Goal: Task Accomplishment & Management: Complete application form

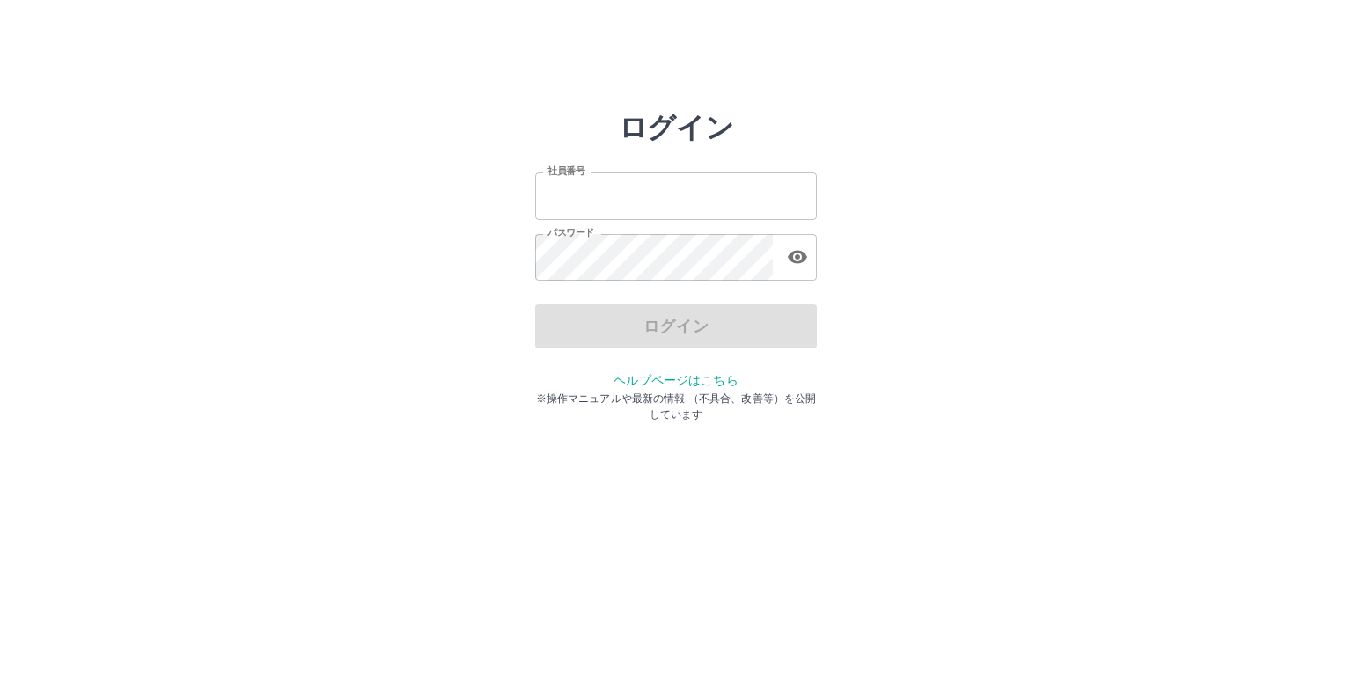
type input "*******"
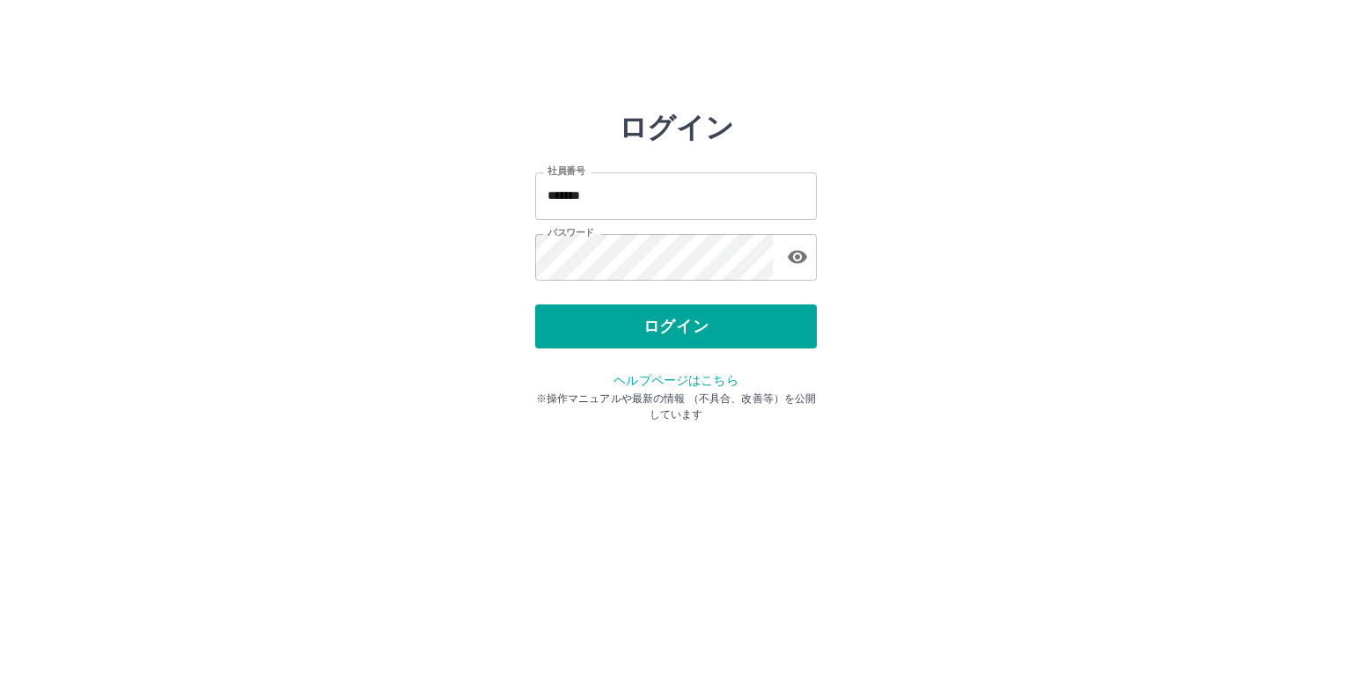
click at [570, 326] on div "ログイン" at bounding box center [676, 326] width 282 height 44
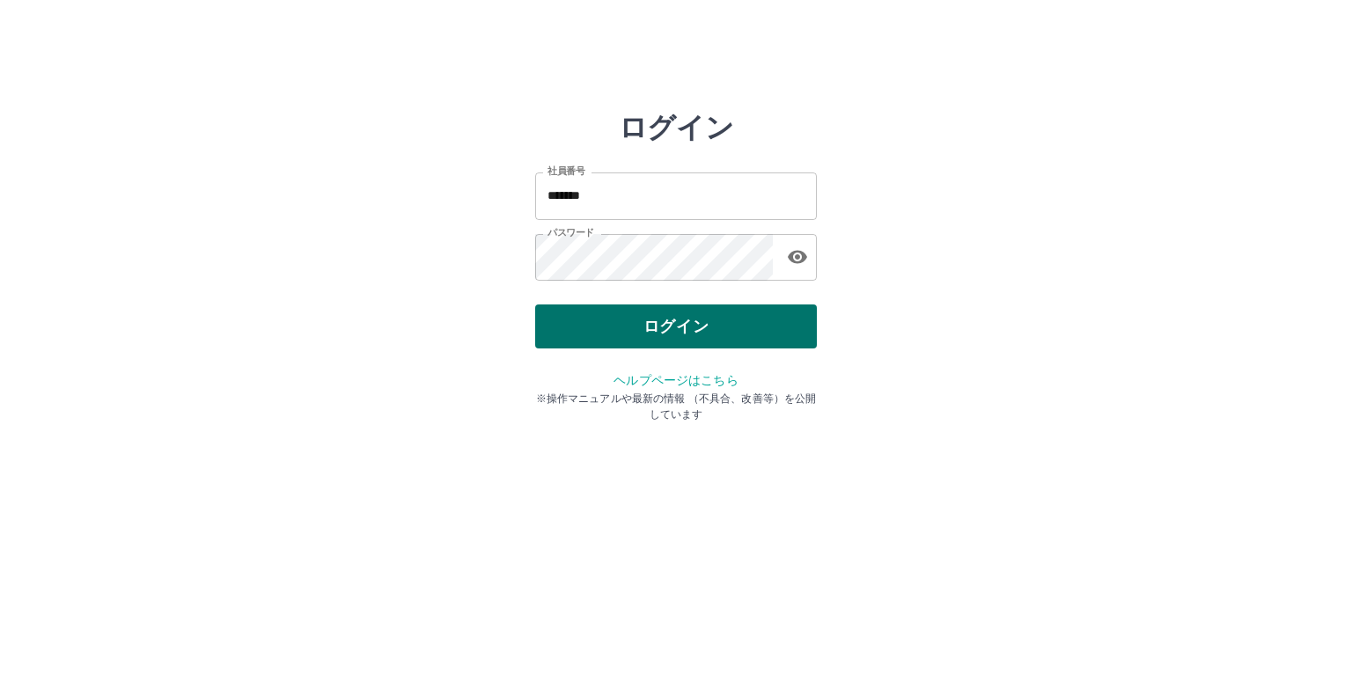
click at [622, 333] on button "ログイン" at bounding box center [676, 326] width 282 height 44
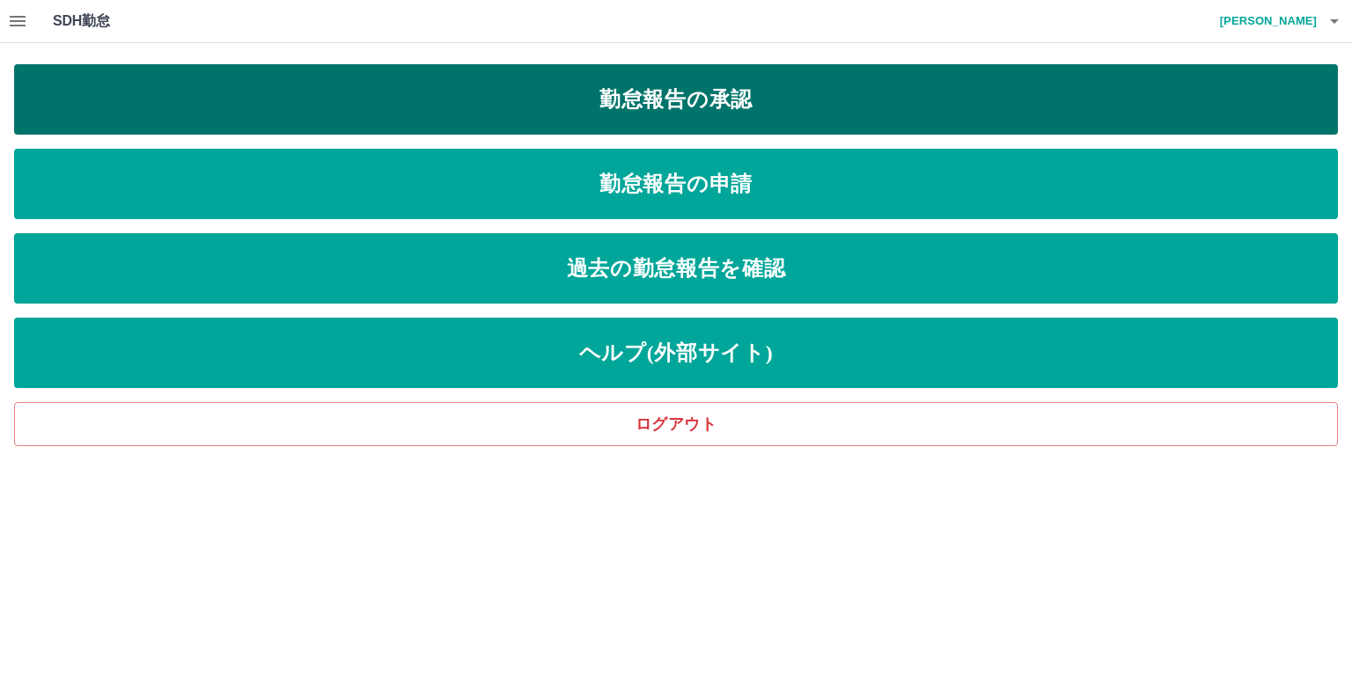
click at [714, 97] on link "勤怠報告の承認" at bounding box center [675, 99] width 1323 height 70
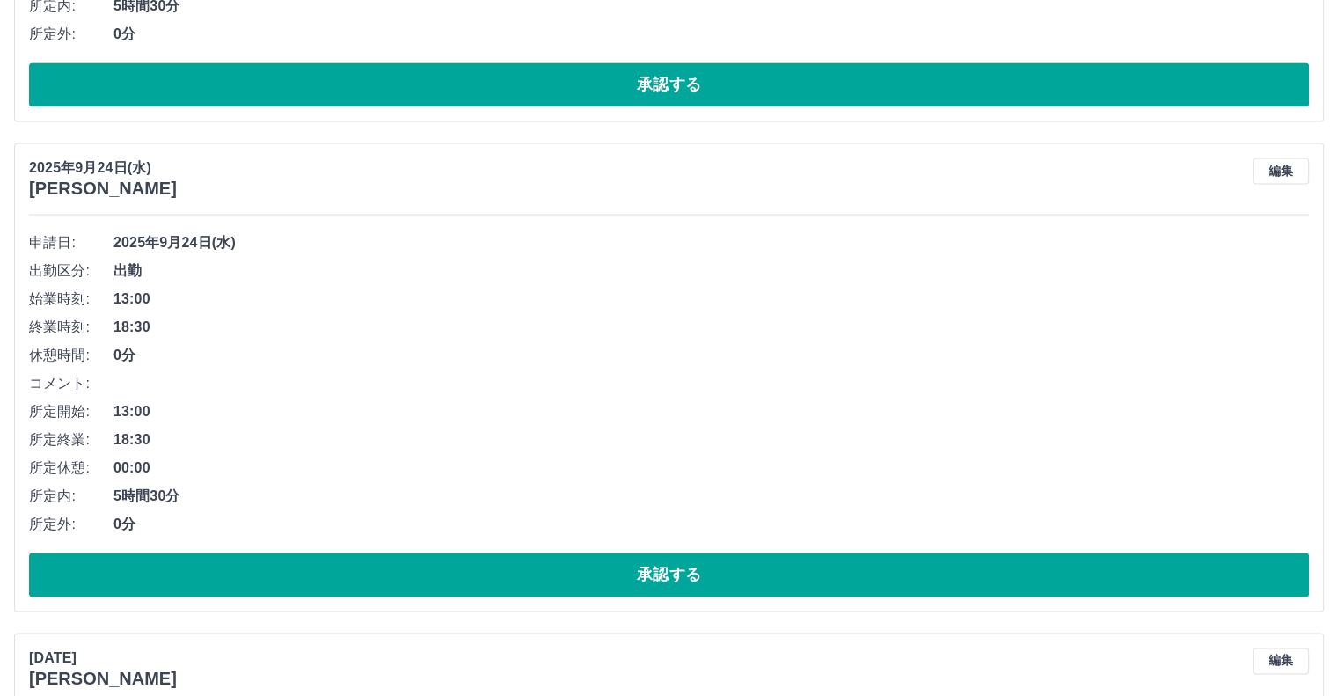
scroll to position [2682, 0]
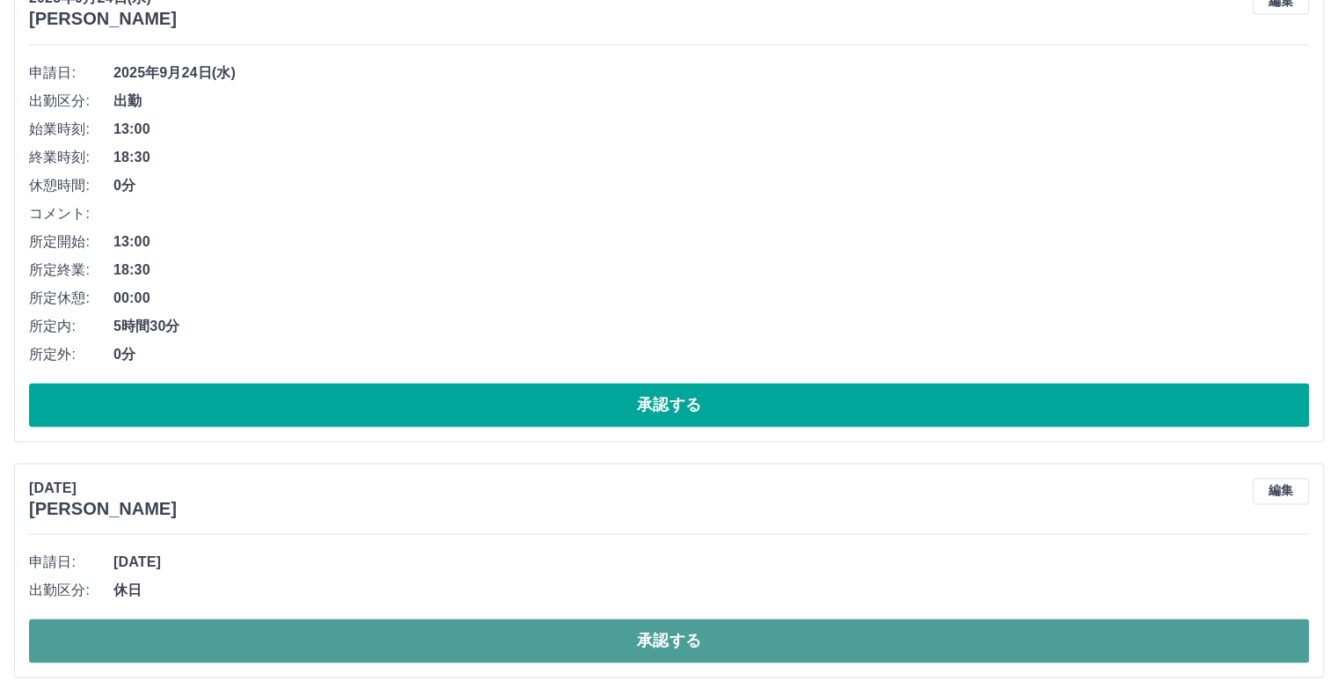
click at [323, 644] on button "承認する" at bounding box center [669, 641] width 1280 height 44
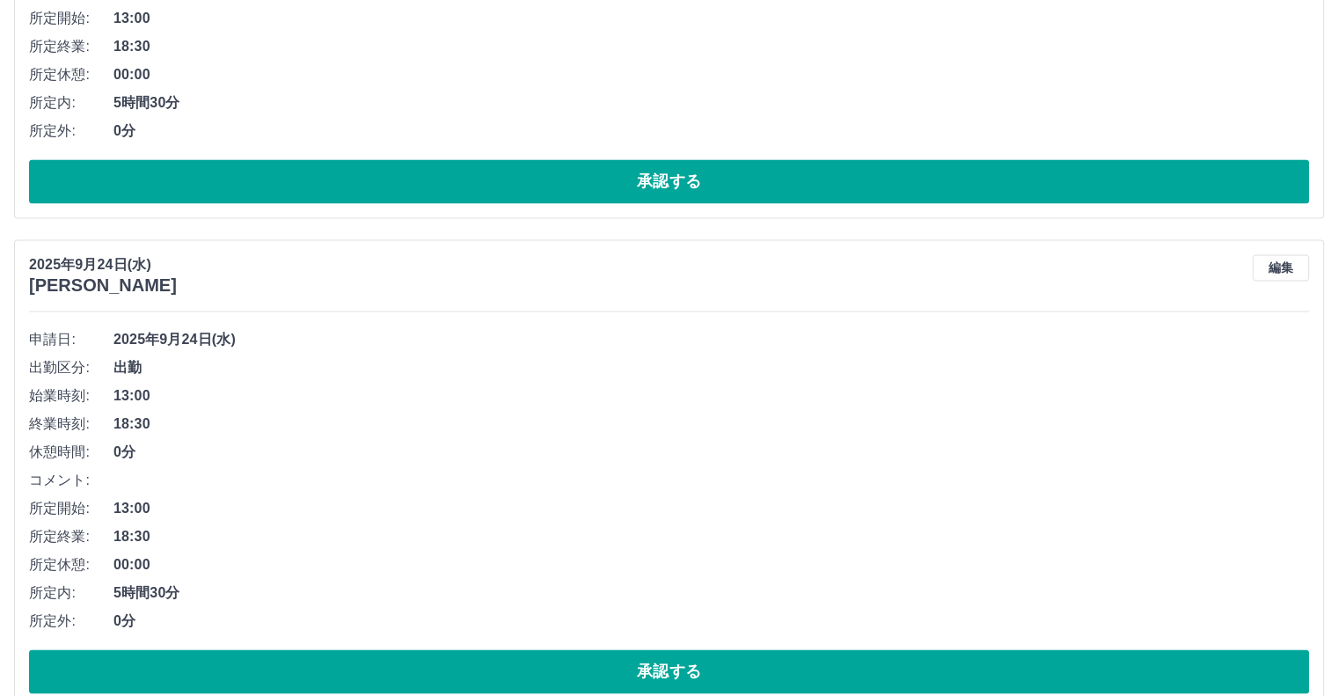
scroll to position [2446, 0]
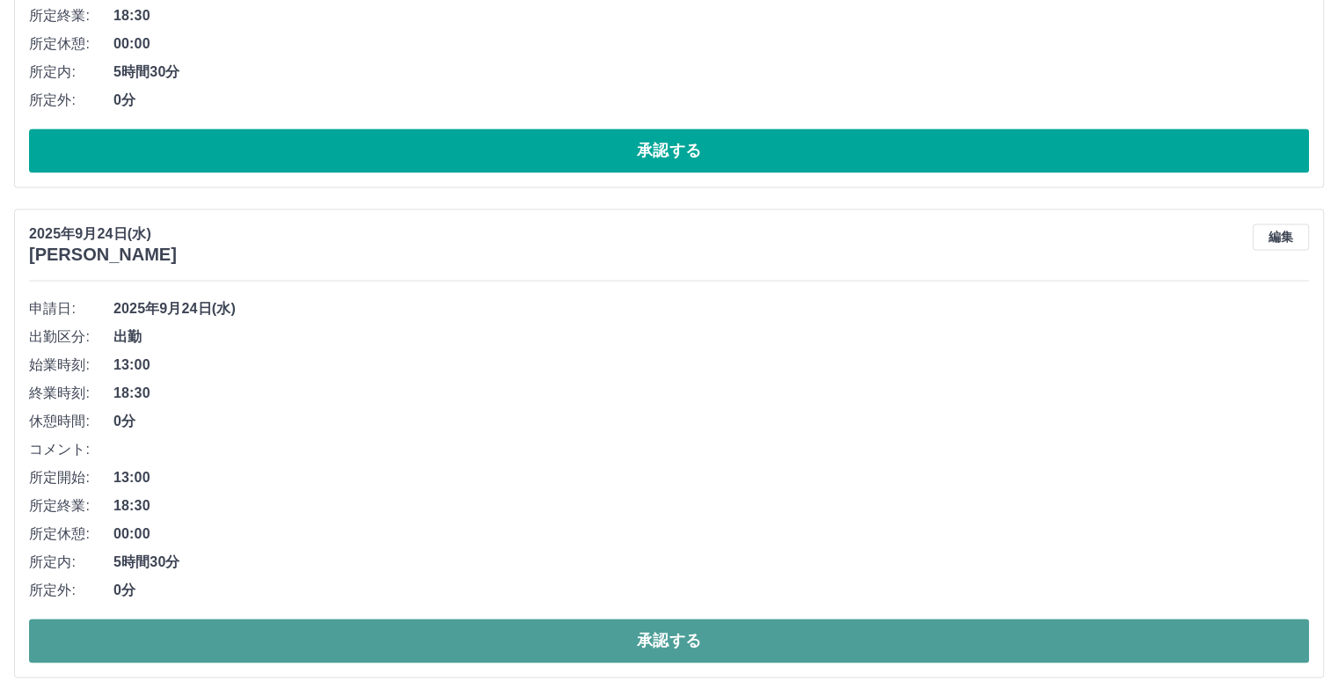
click at [244, 634] on button "承認する" at bounding box center [669, 641] width 1280 height 44
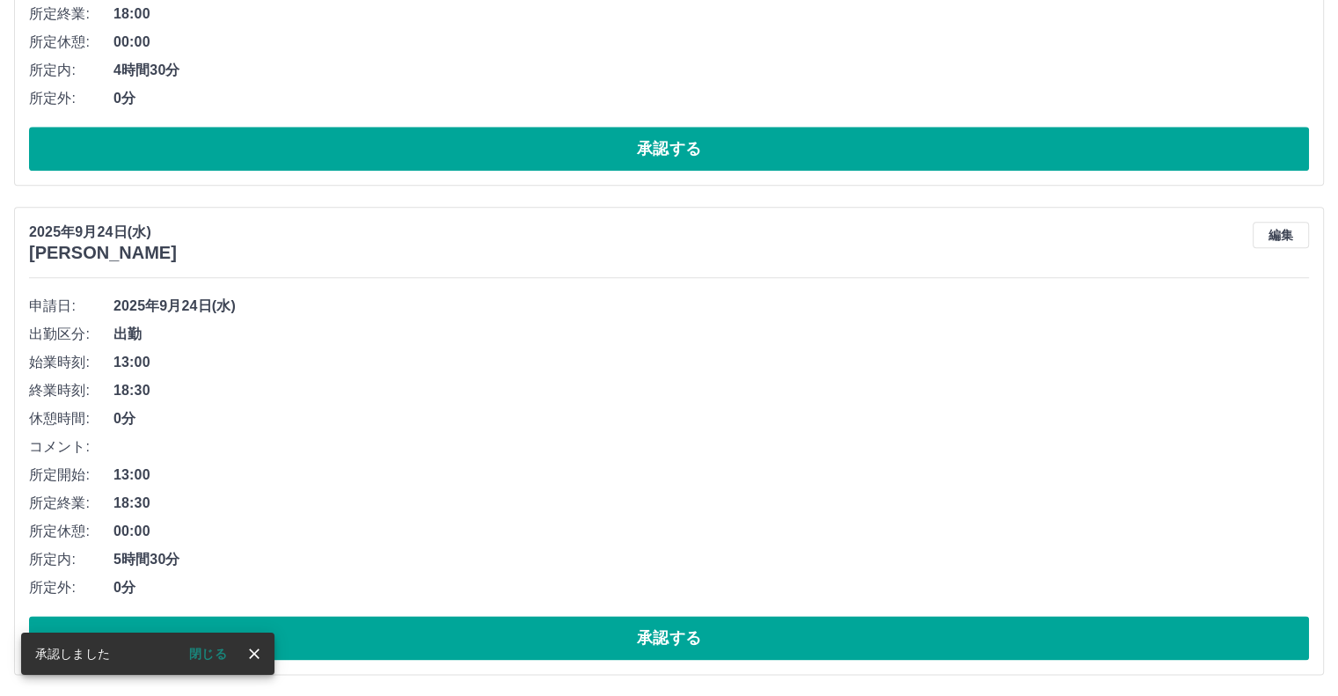
scroll to position [1957, 0]
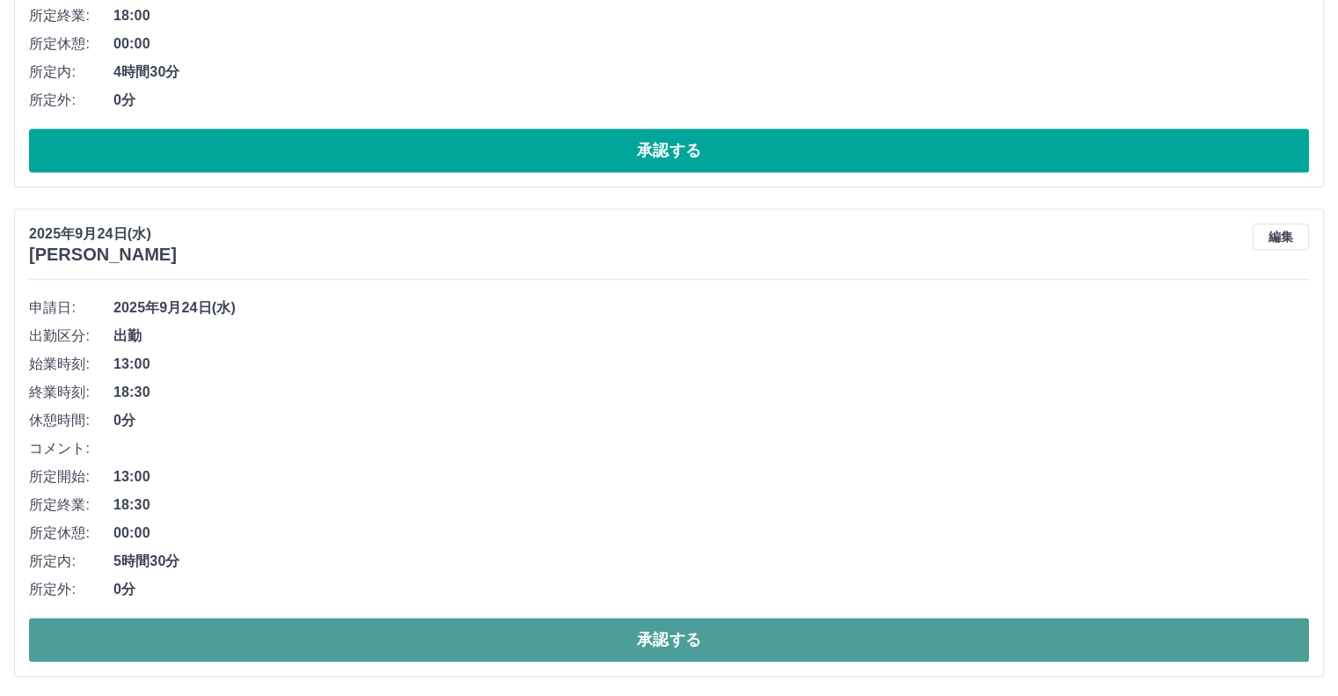
click at [298, 626] on button "承認する" at bounding box center [669, 640] width 1280 height 44
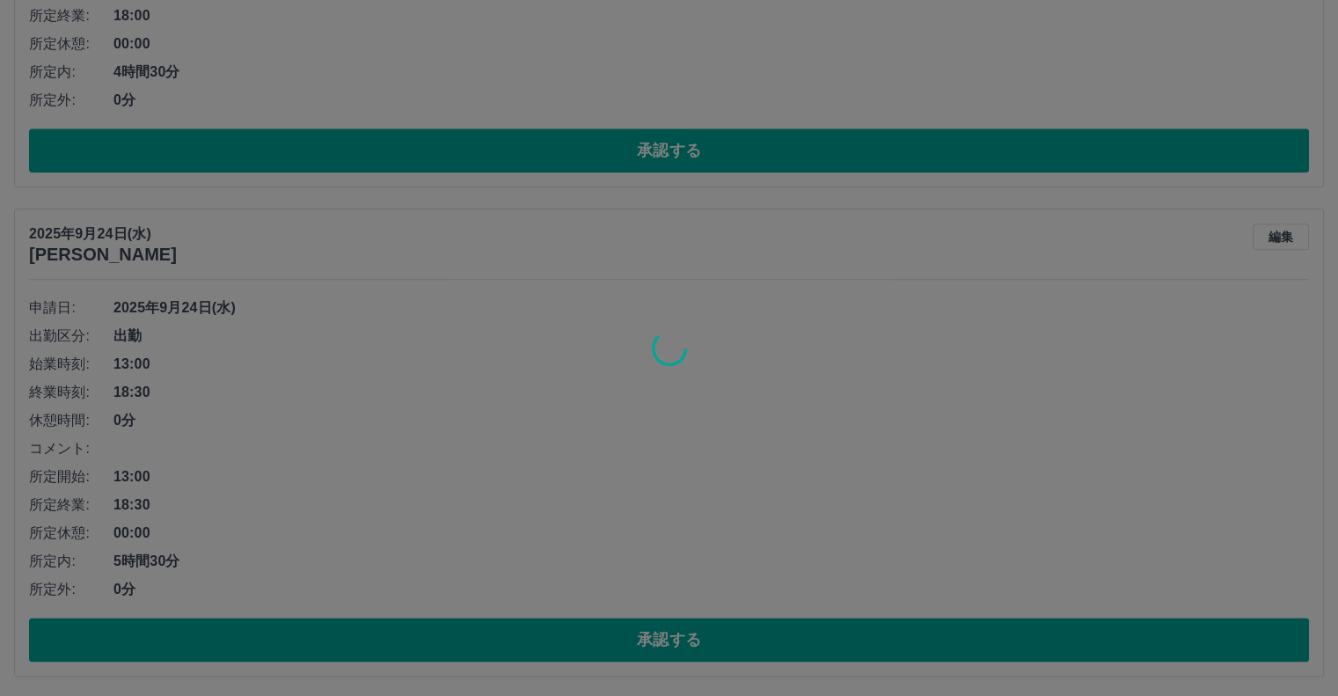
scroll to position [1468, 0]
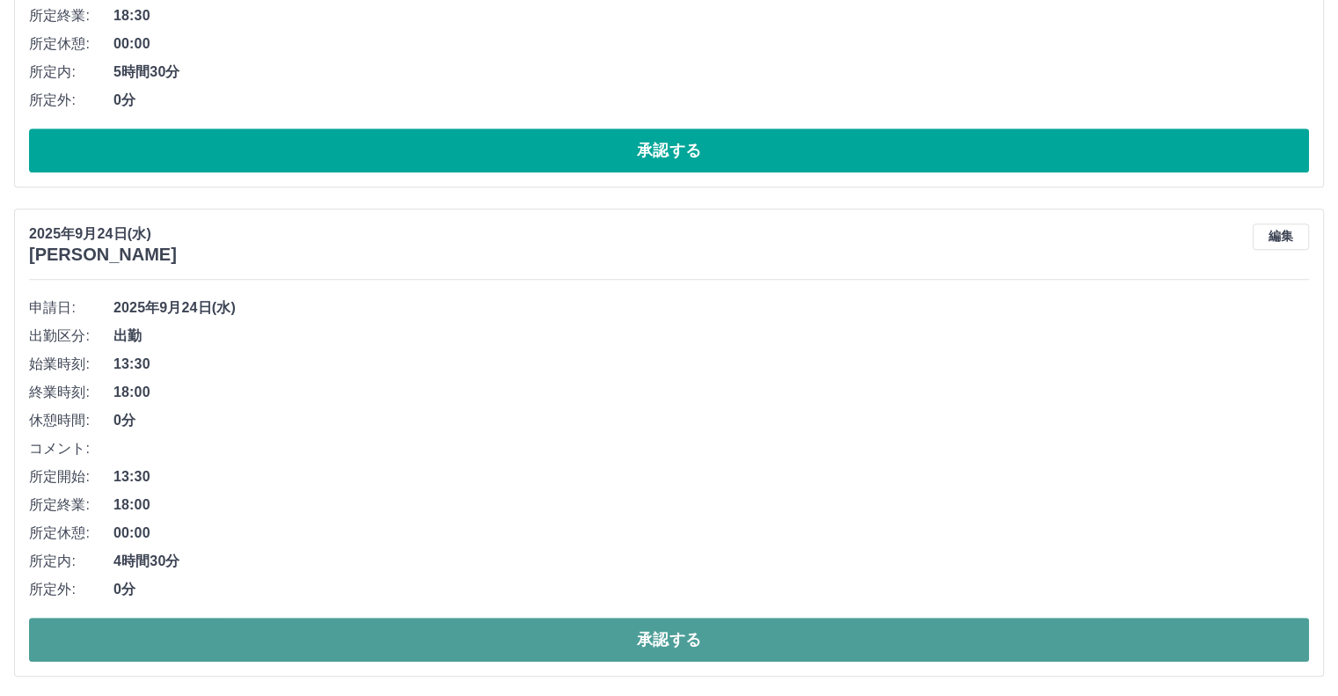
click at [377, 641] on button "承認する" at bounding box center [669, 640] width 1280 height 44
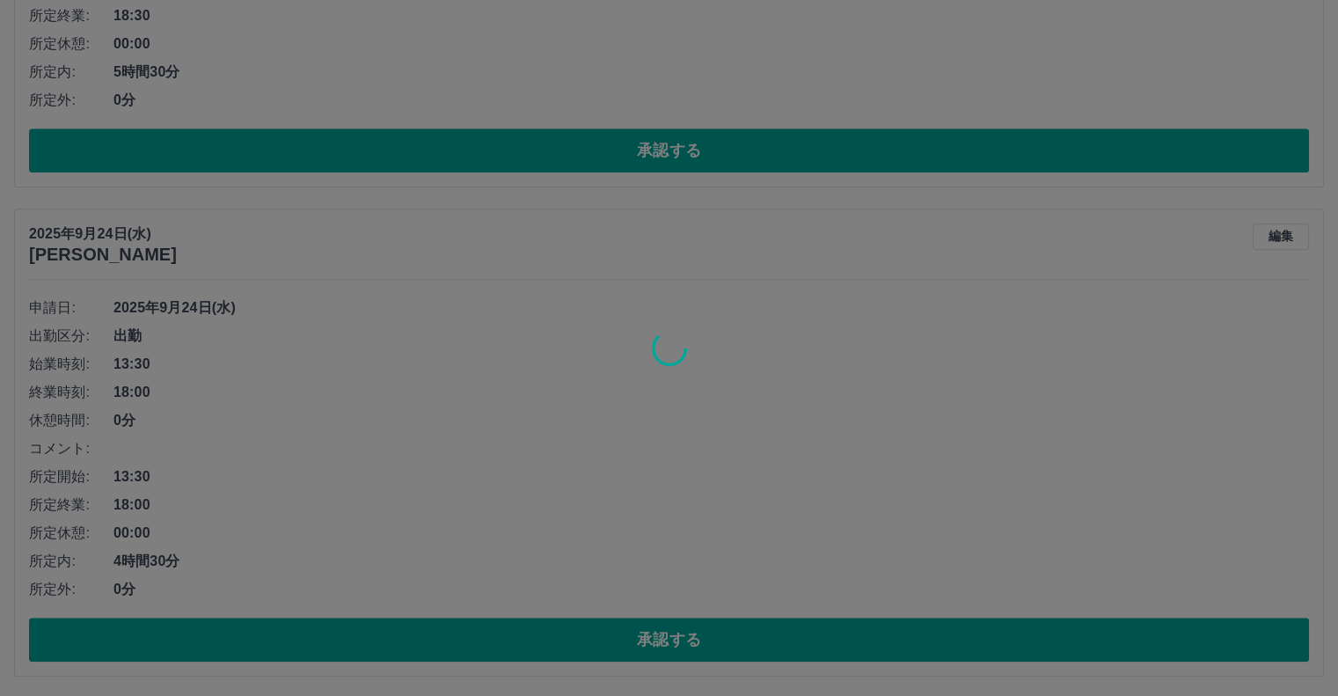
scroll to position [978, 0]
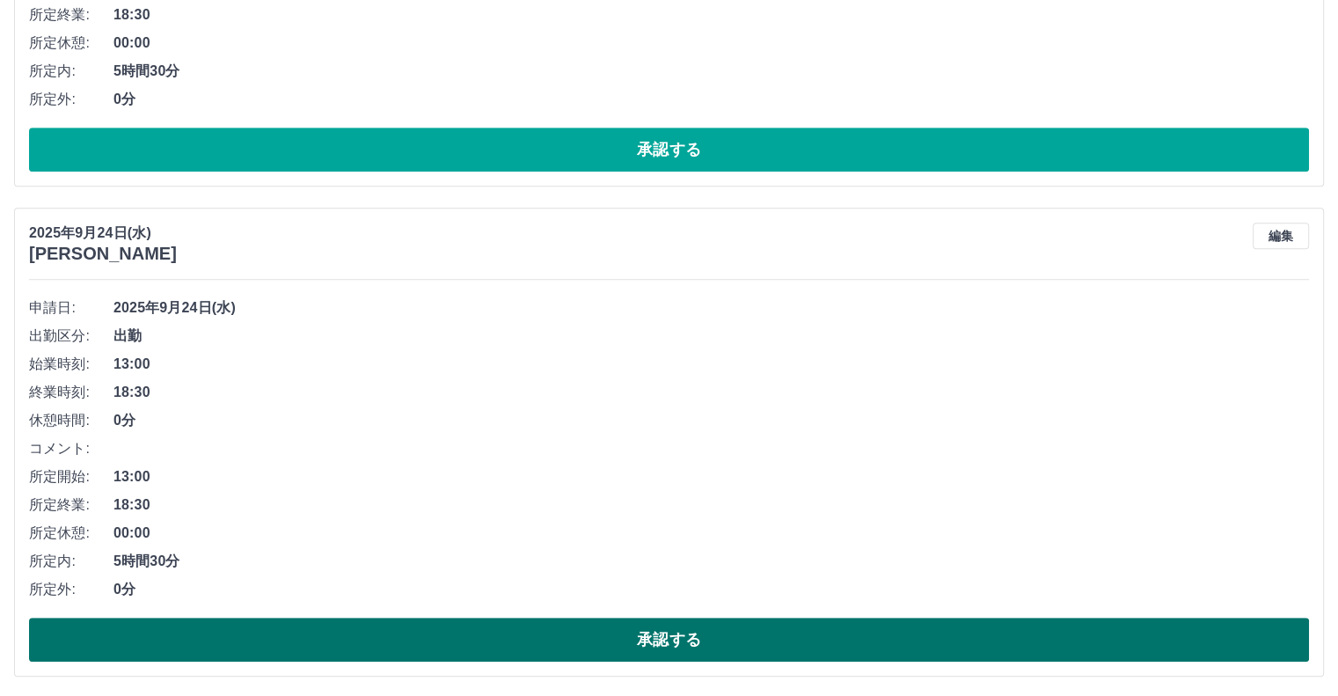
click at [712, 631] on button "承認する" at bounding box center [669, 640] width 1280 height 44
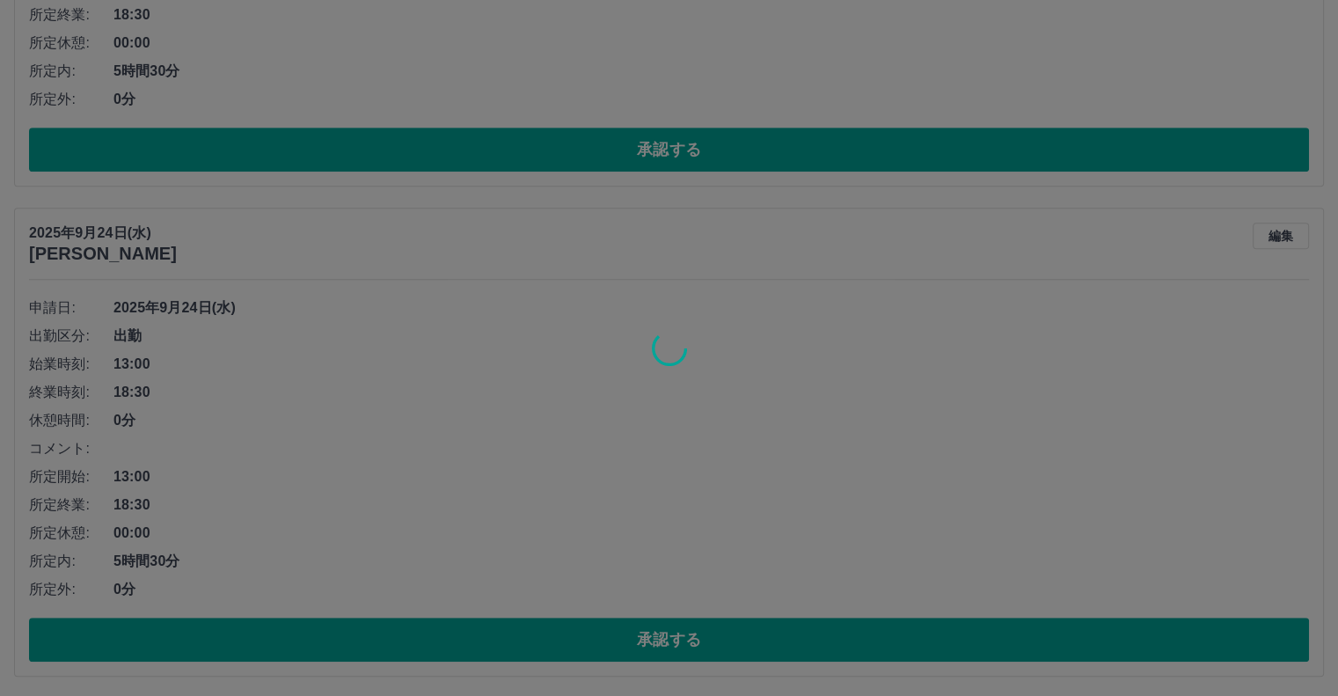
scroll to position [490, 0]
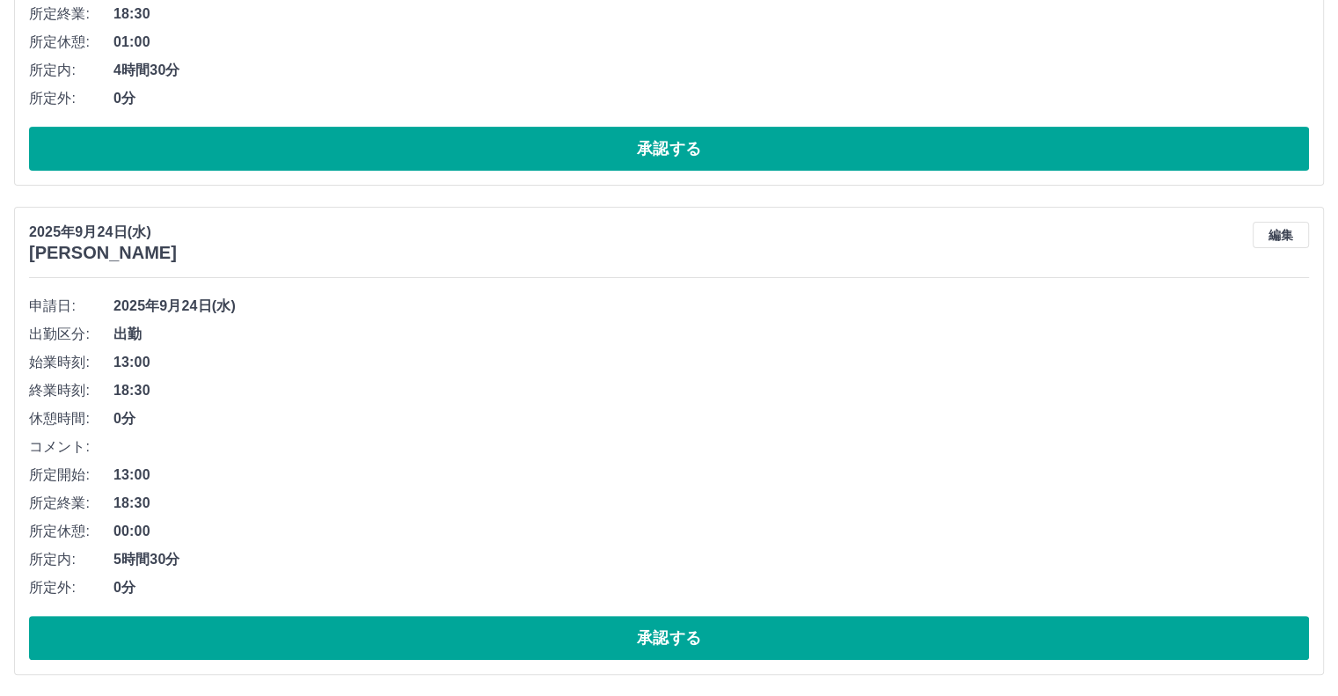
click at [1007, 418] on span "0分" at bounding box center [712, 418] width 1196 height 21
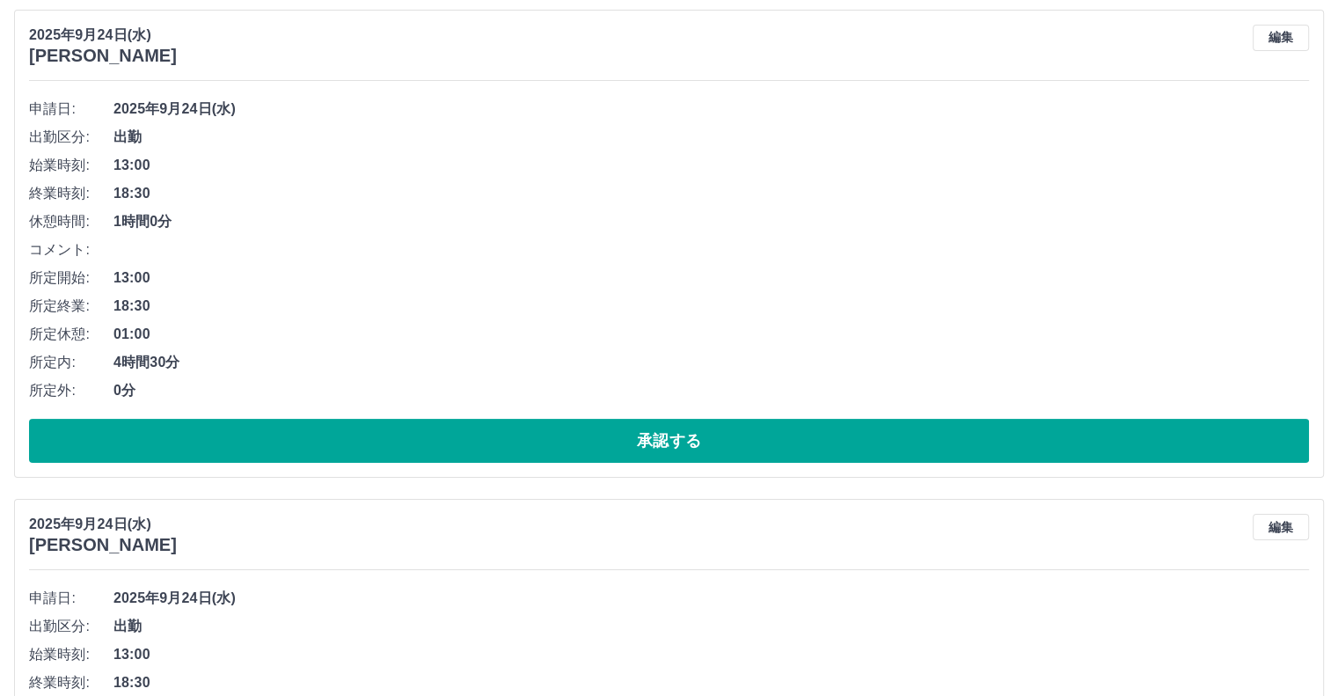
scroll to position [0, 0]
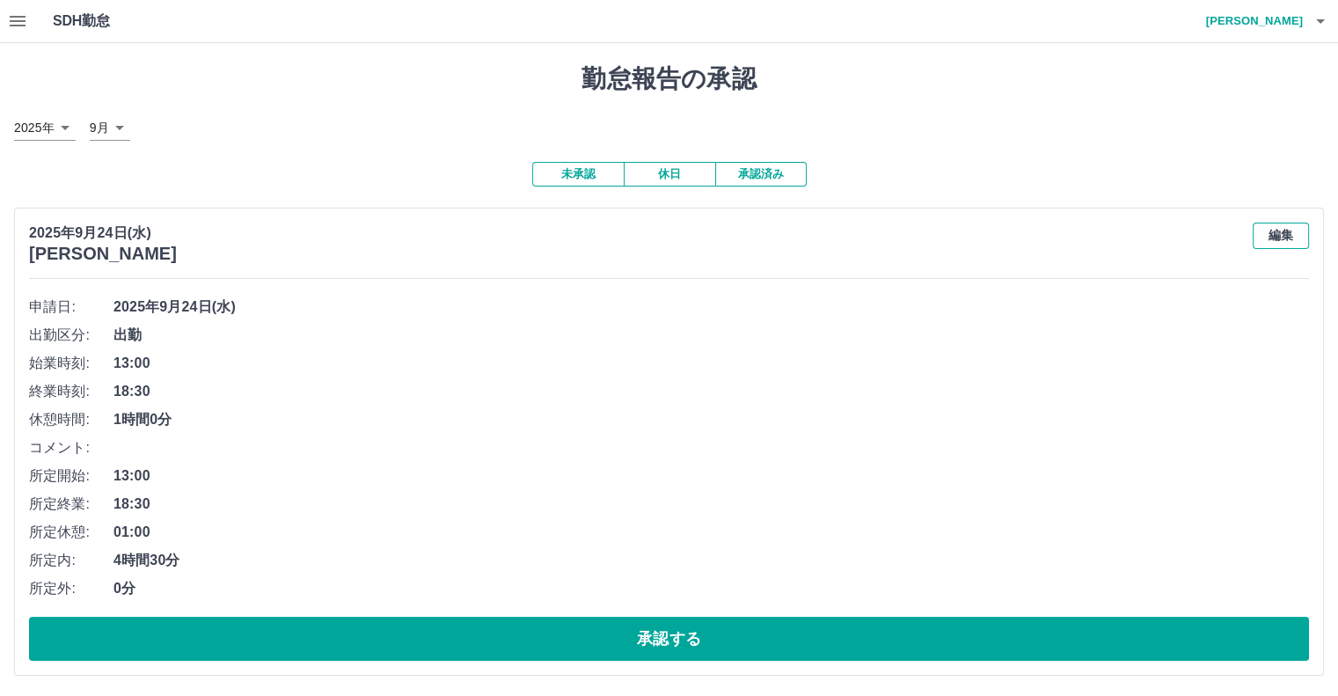
click at [1284, 241] on button "編集" at bounding box center [1281, 236] width 56 height 26
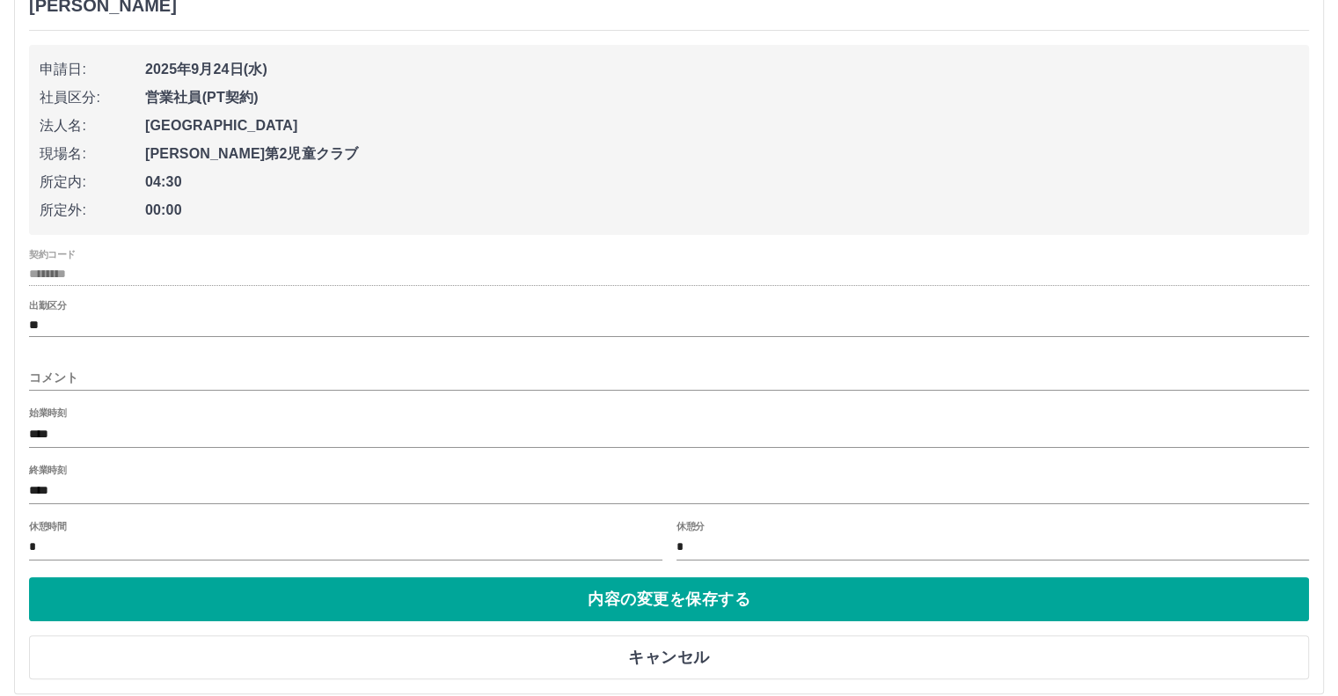
scroll to position [264, 0]
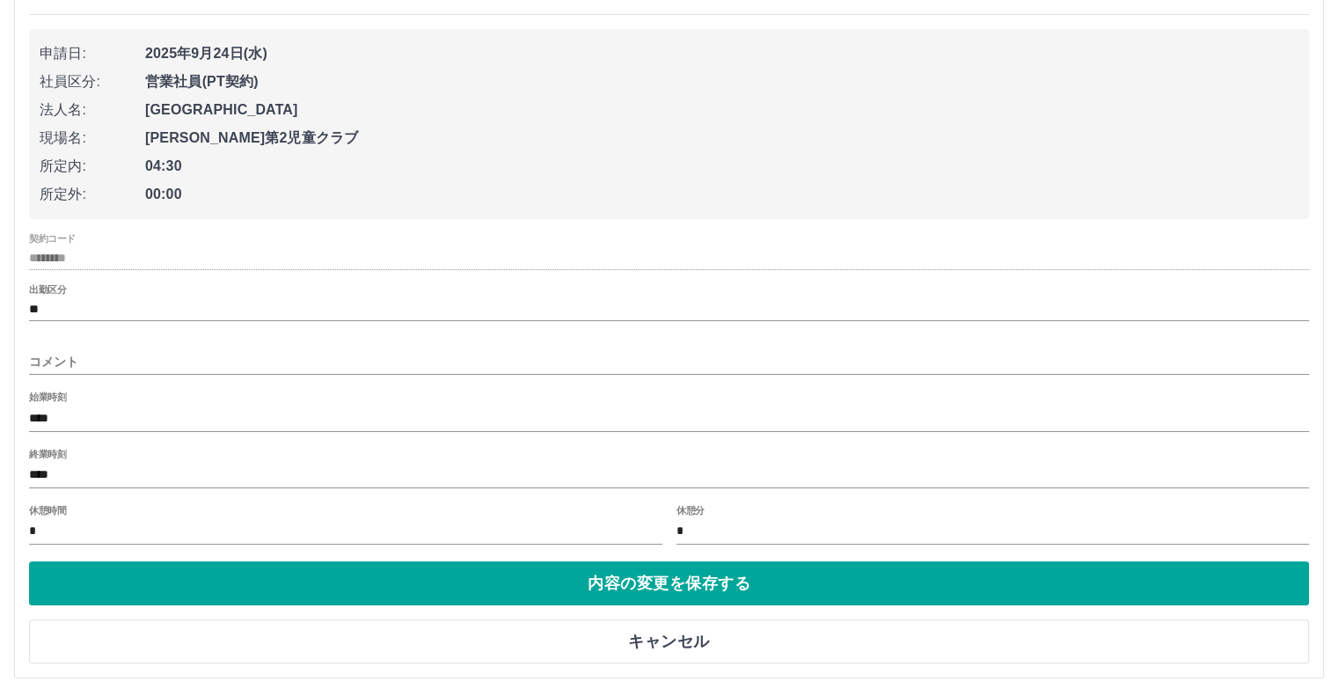
click at [115, 534] on input "*" at bounding box center [346, 532] width 634 height 26
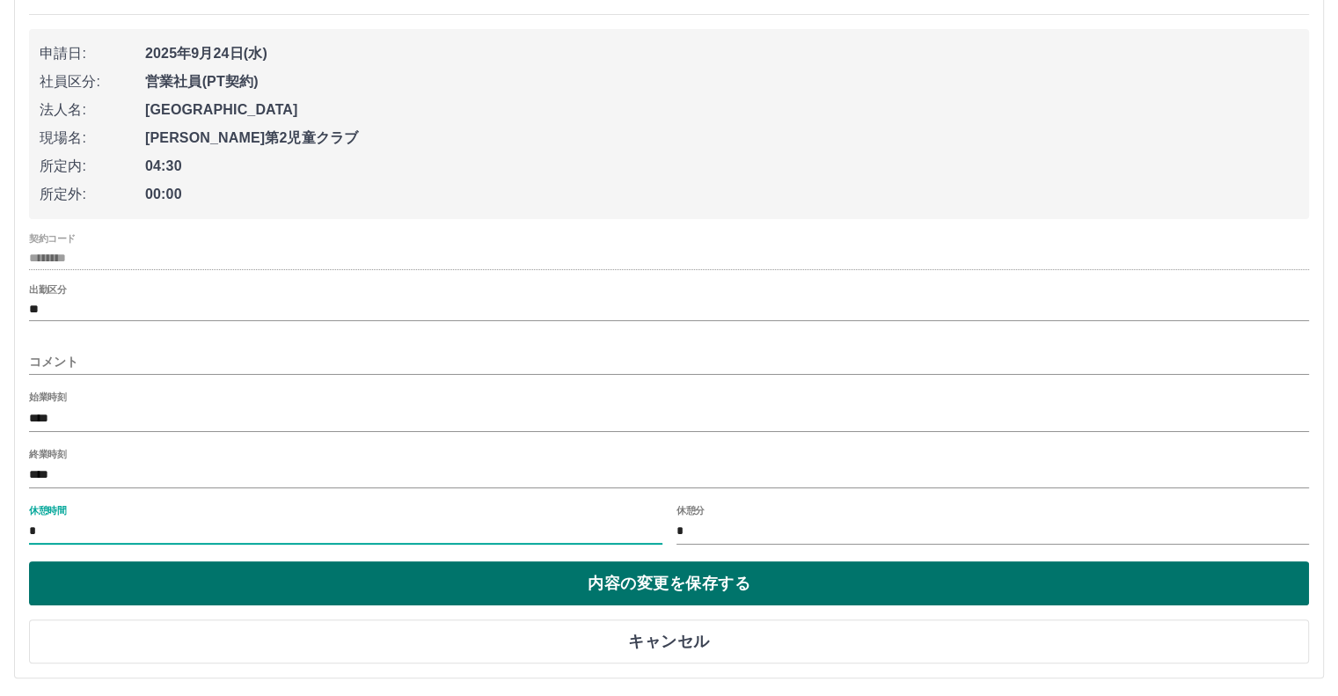
type input "*"
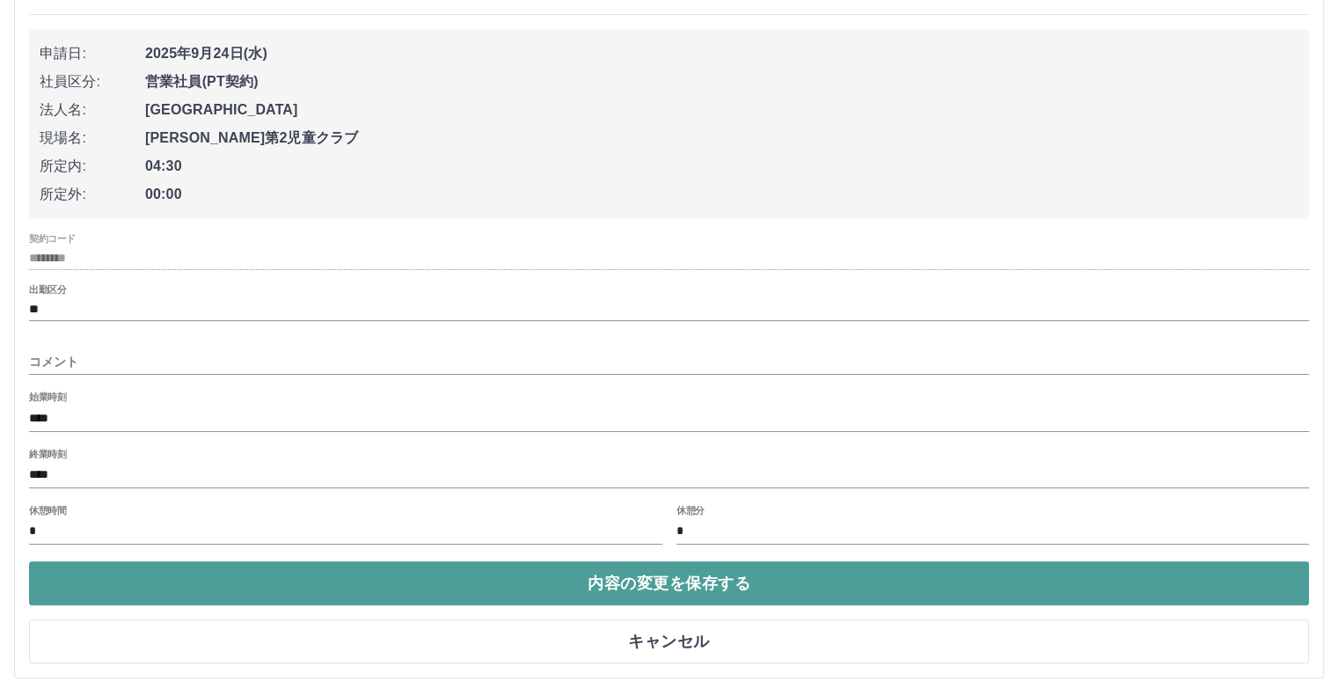
click at [212, 569] on button "内容の変更を保存する" at bounding box center [669, 583] width 1280 height 44
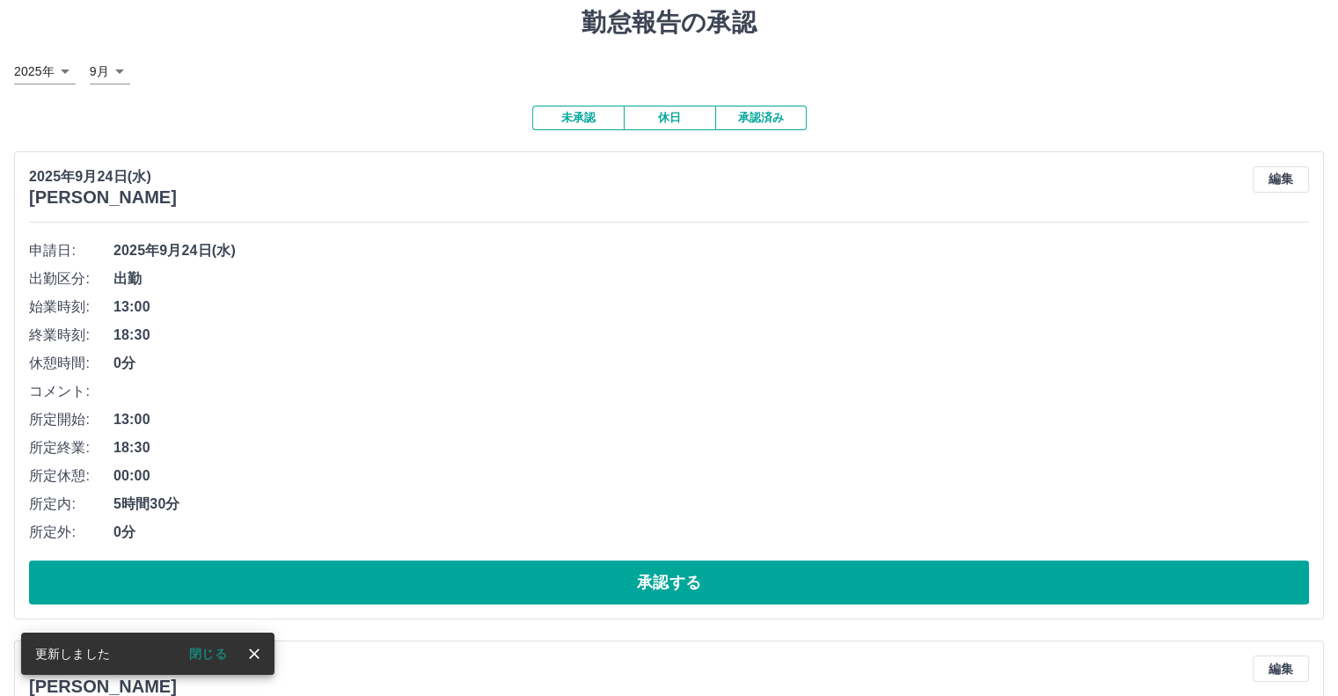
scroll to position [88, 0]
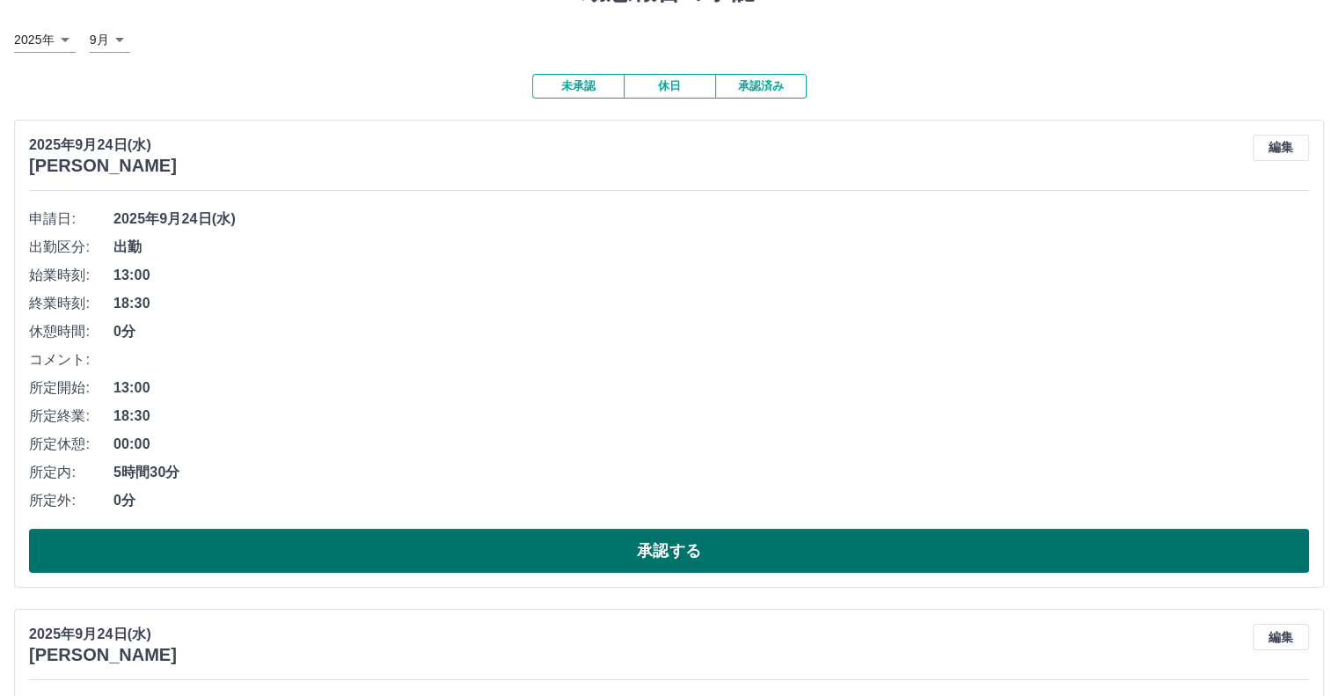
click at [513, 560] on button "承認する" at bounding box center [669, 551] width 1280 height 44
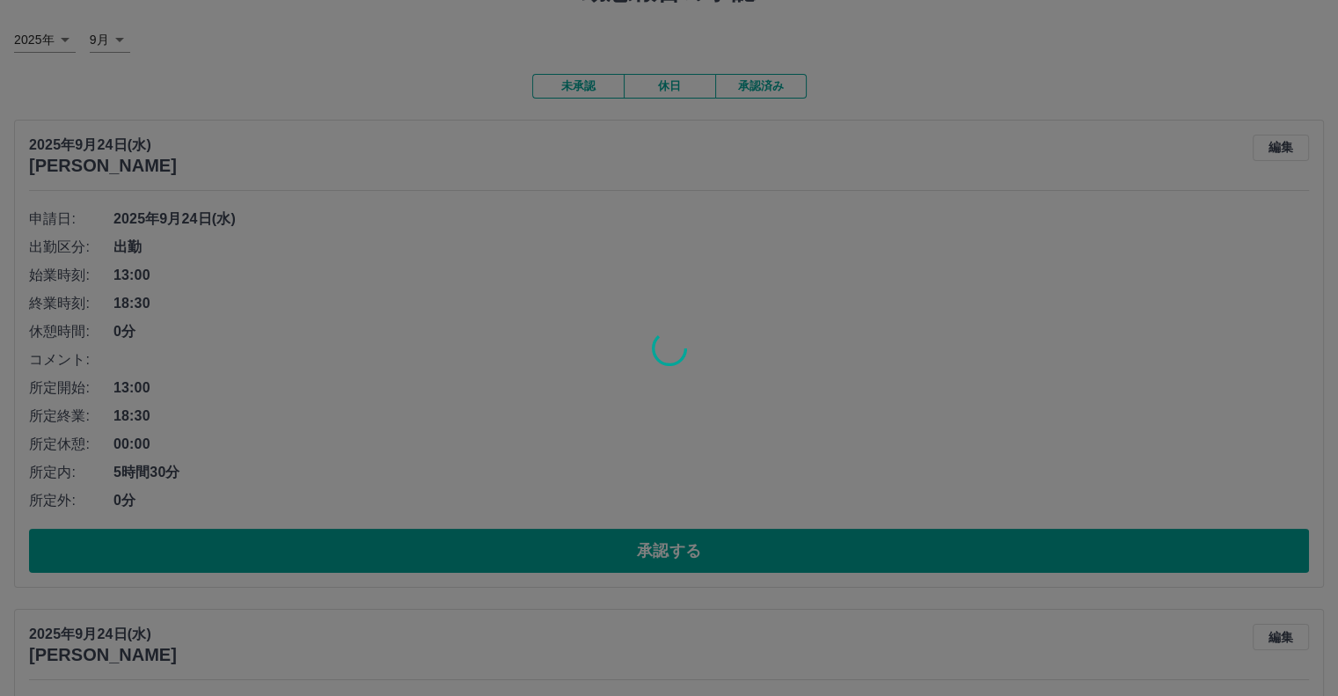
scroll to position [1, 0]
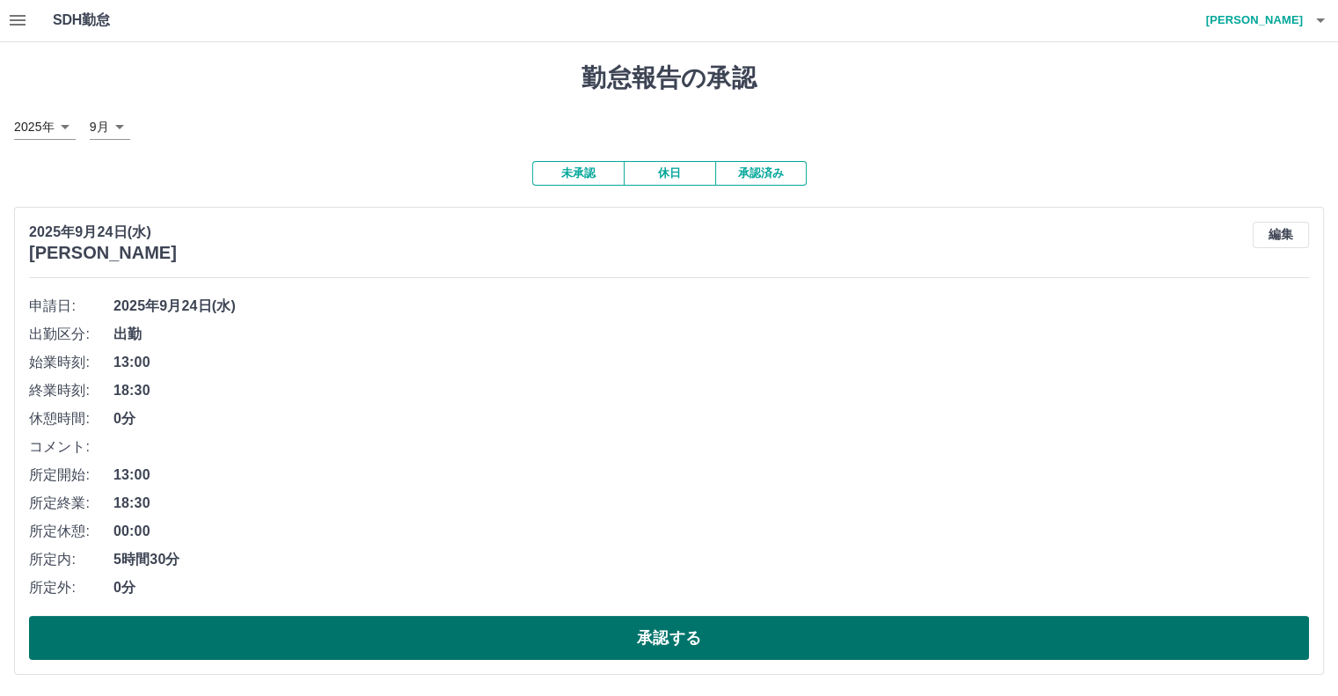
click at [262, 643] on button "承認する" at bounding box center [669, 638] width 1280 height 44
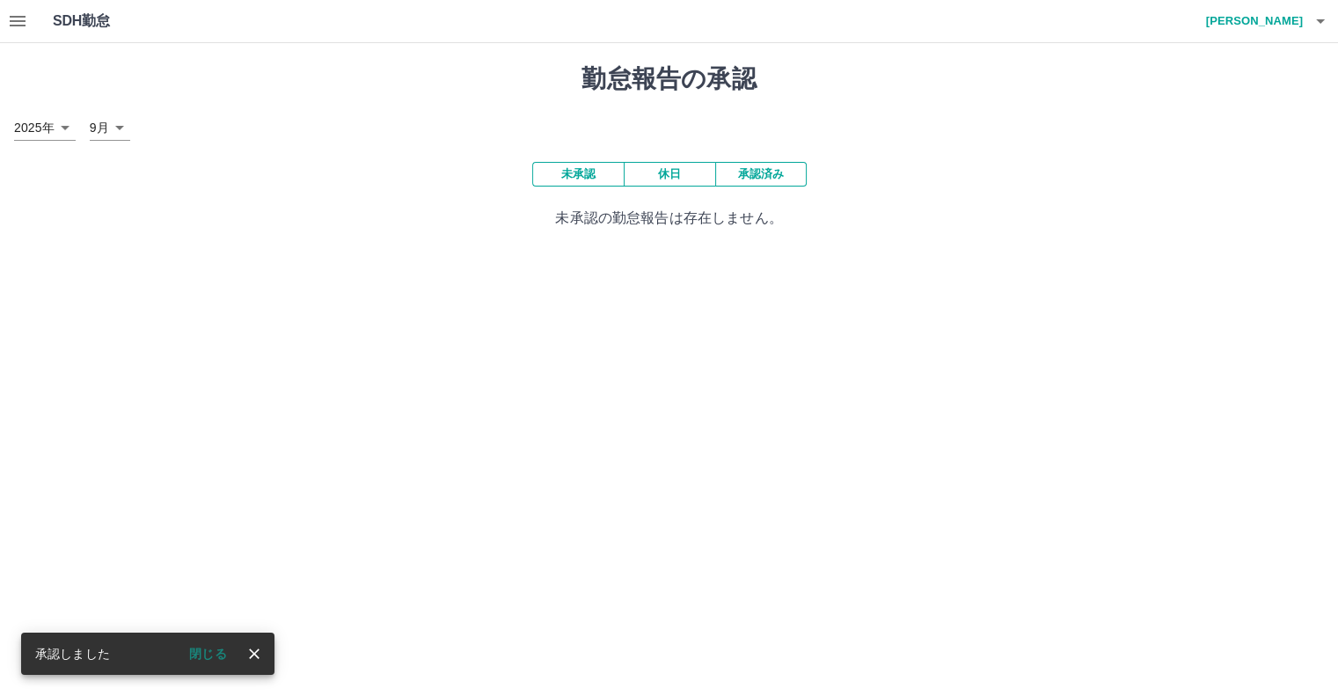
scroll to position [0, 0]
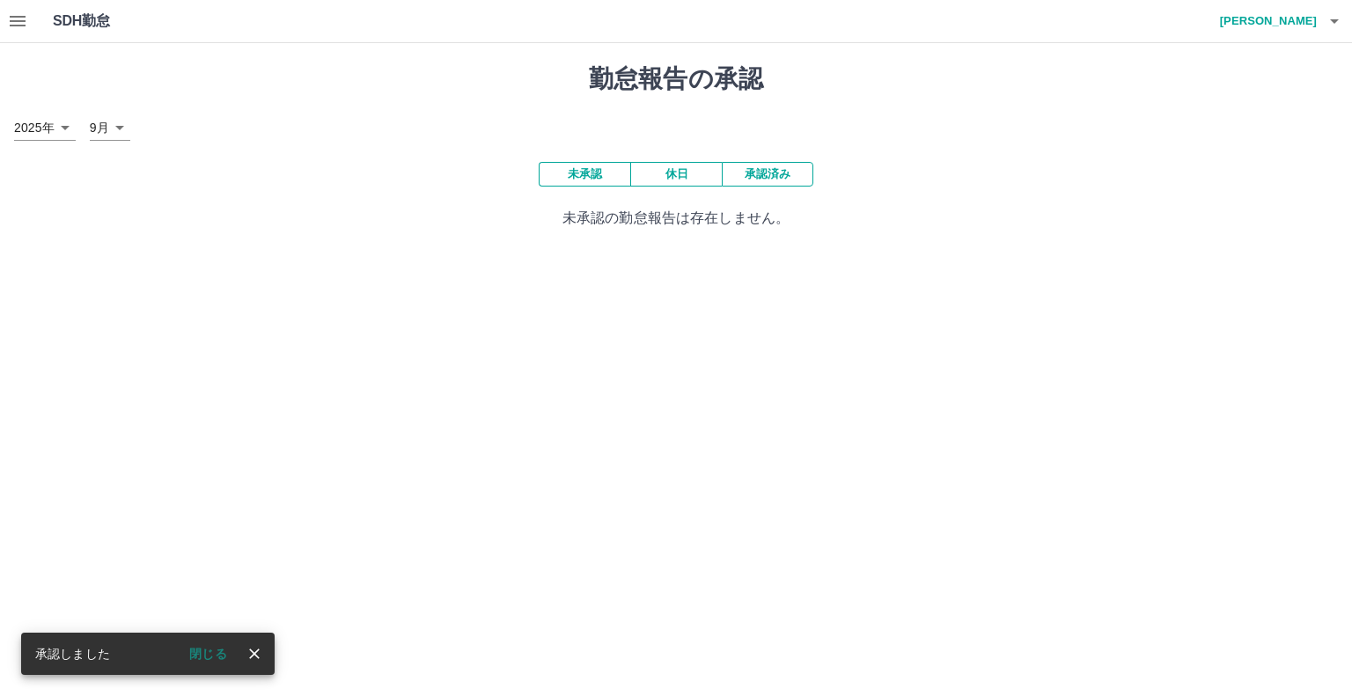
click at [28, 20] on button "button" at bounding box center [17, 21] width 35 height 42
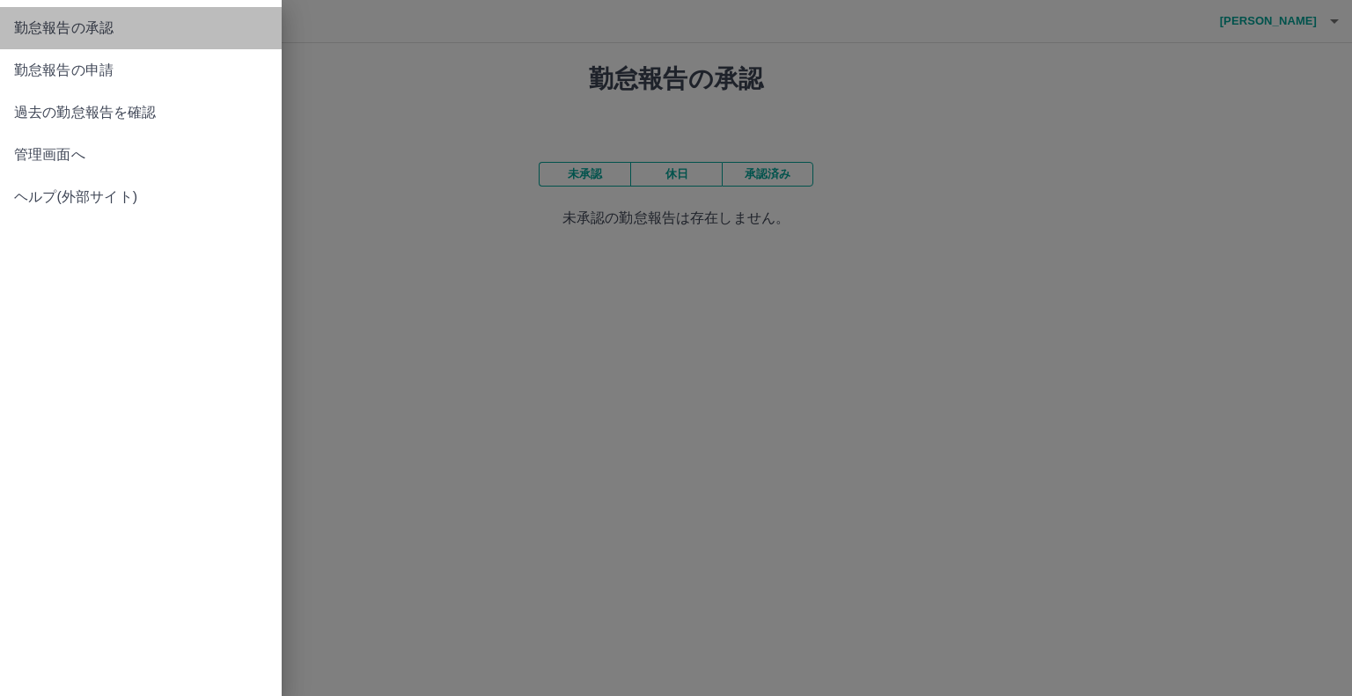
click at [62, 24] on span "勤怠報告の承認" at bounding box center [140, 28] width 253 height 21
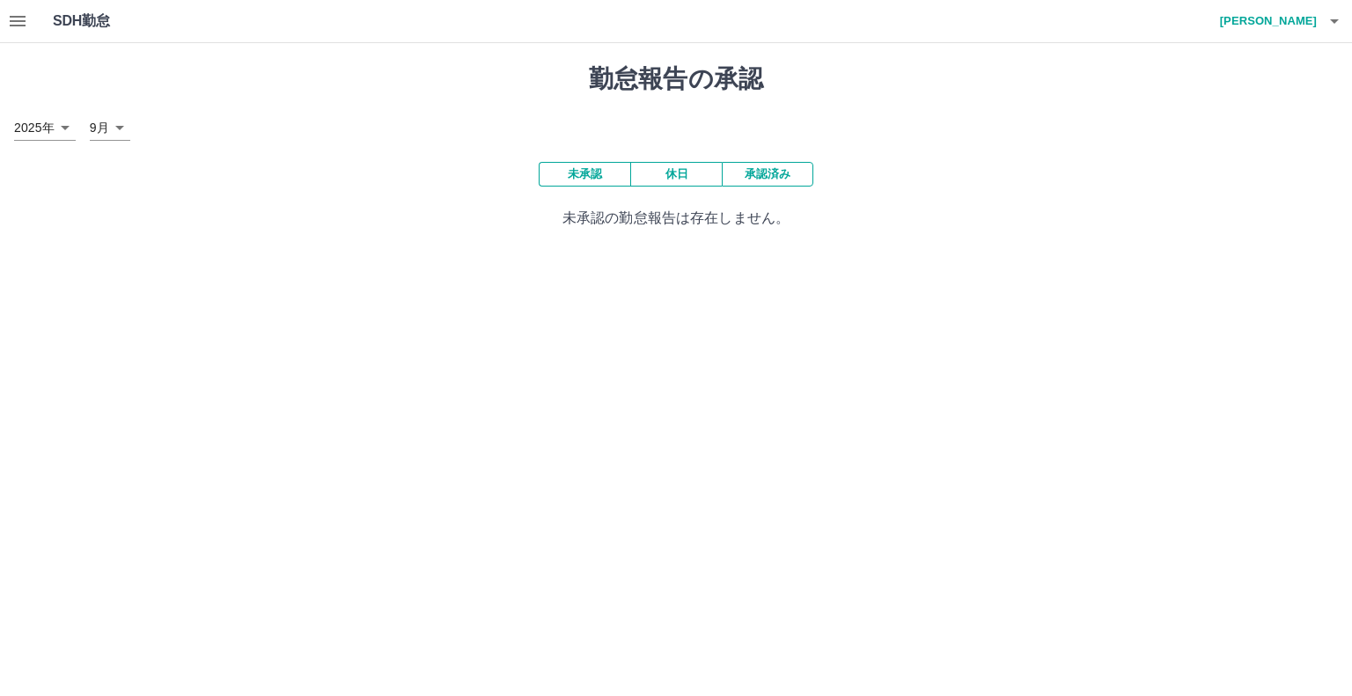
click at [759, 176] on button "承認済み" at bounding box center [768, 174] width 92 height 25
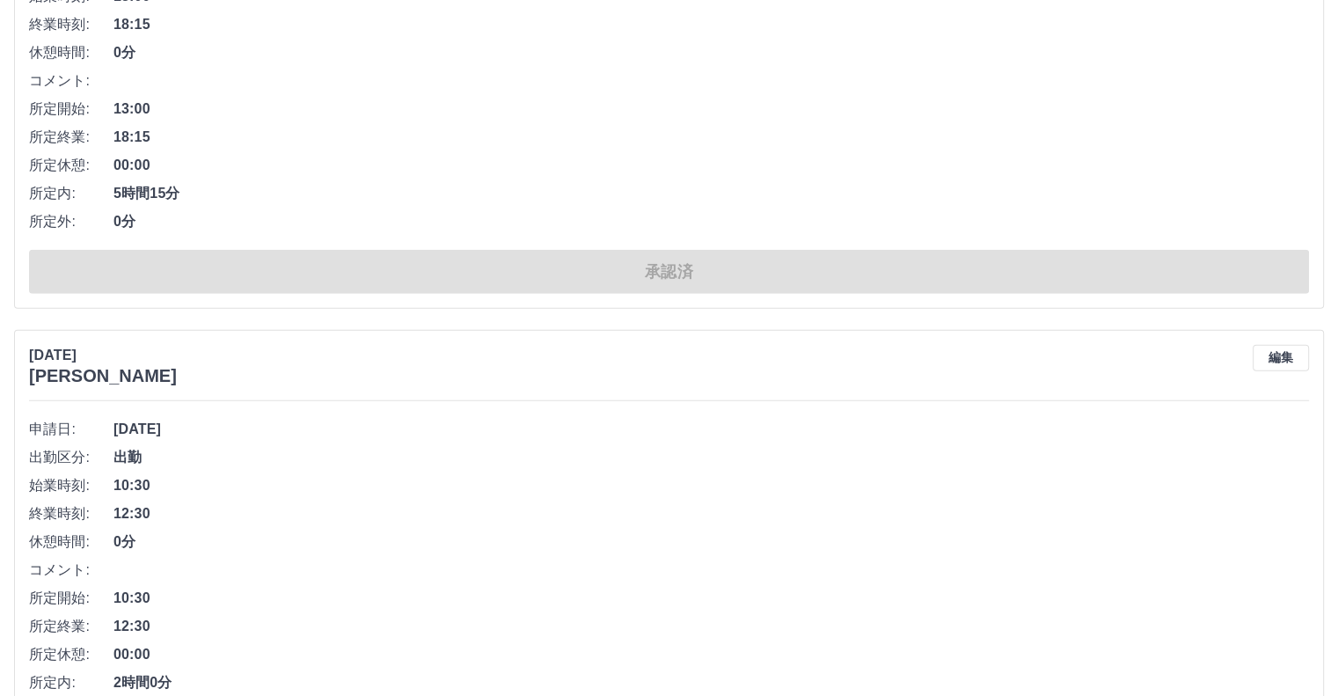
scroll to position [11545, 0]
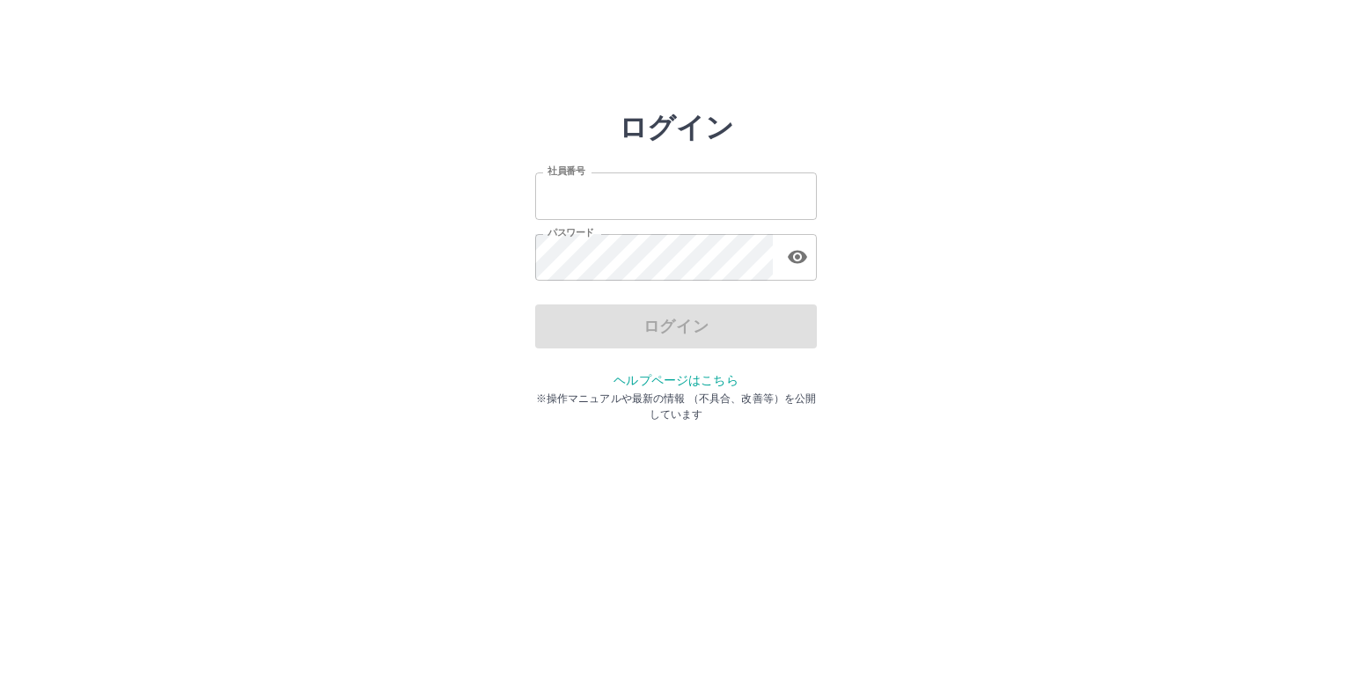
type input "*******"
click at [651, 326] on div "ログイン" at bounding box center [676, 326] width 282 height 44
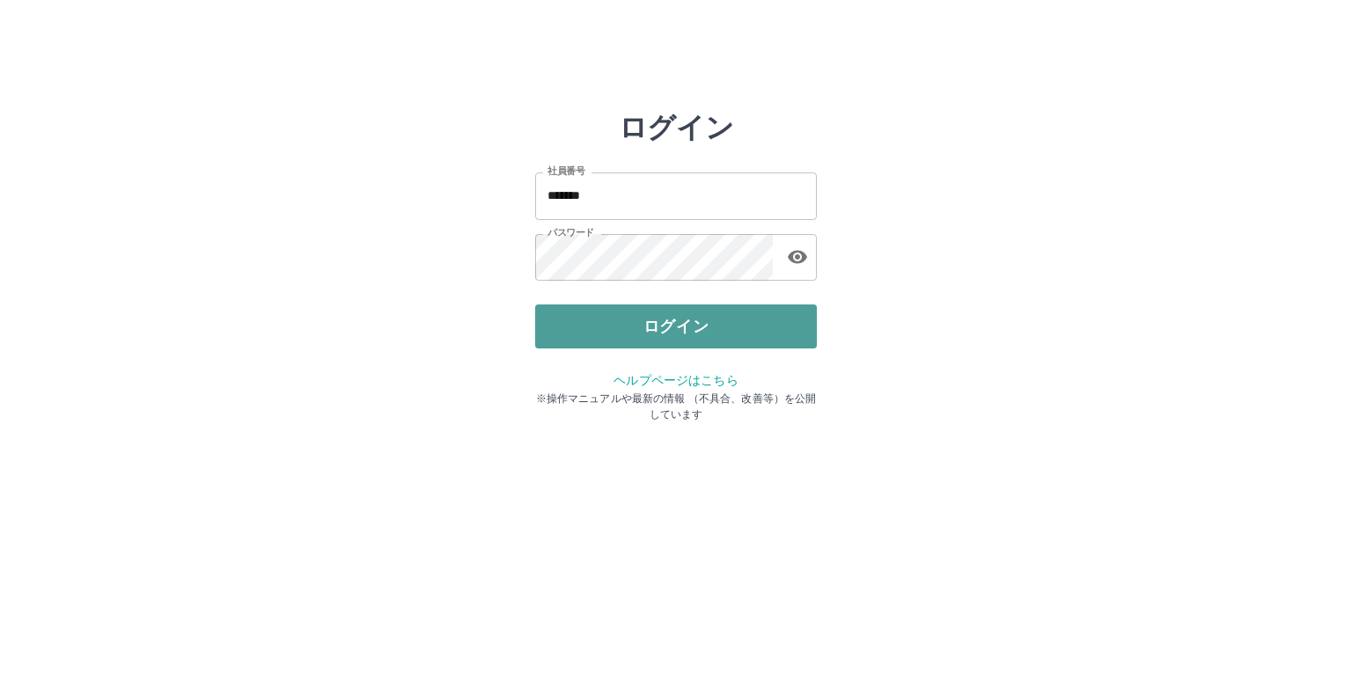
click at [651, 326] on button "ログイン" at bounding box center [676, 326] width 282 height 44
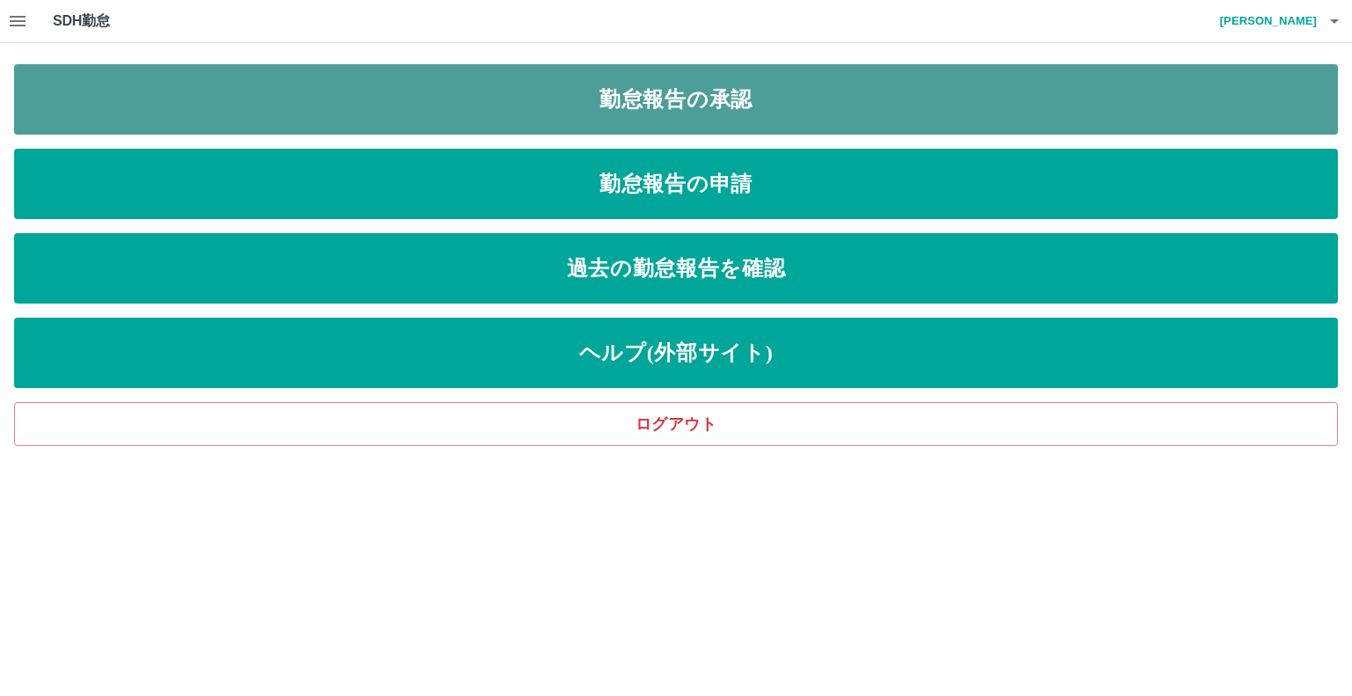
click at [361, 94] on link "勤怠報告の承認" at bounding box center [675, 99] width 1323 height 70
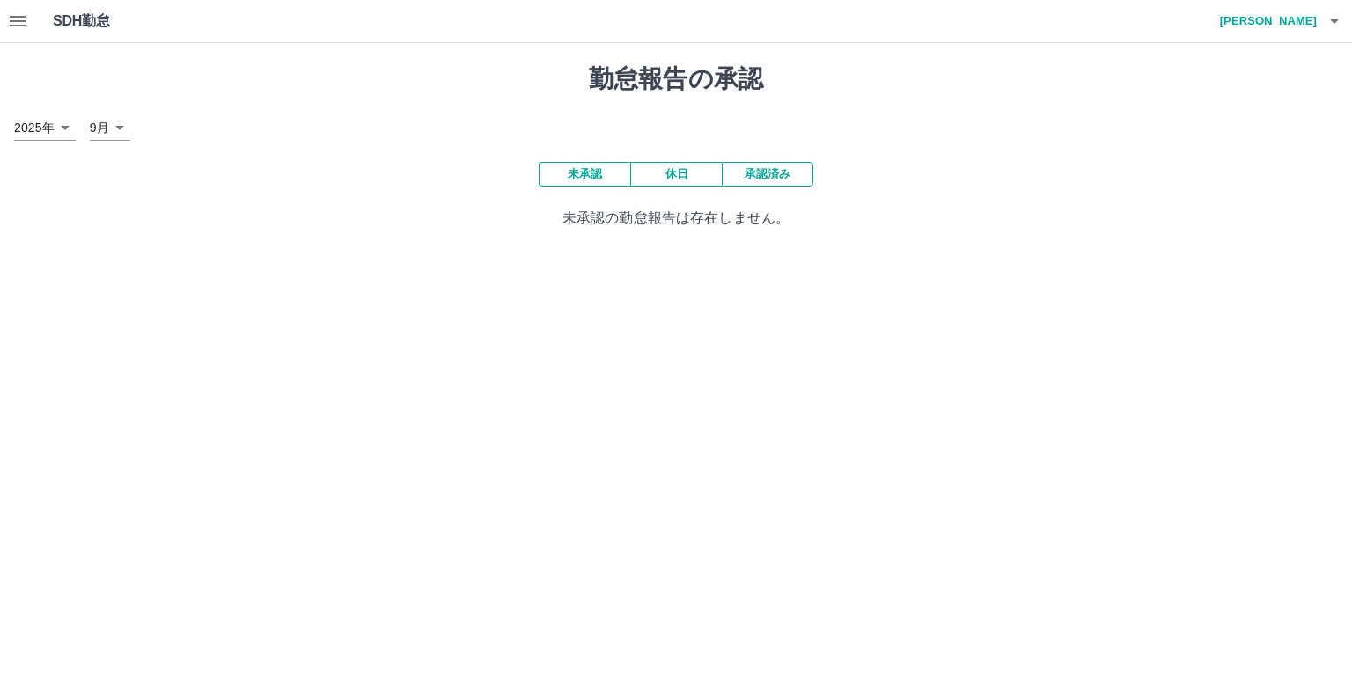
click at [774, 179] on button "承認済み" at bounding box center [768, 174] width 92 height 25
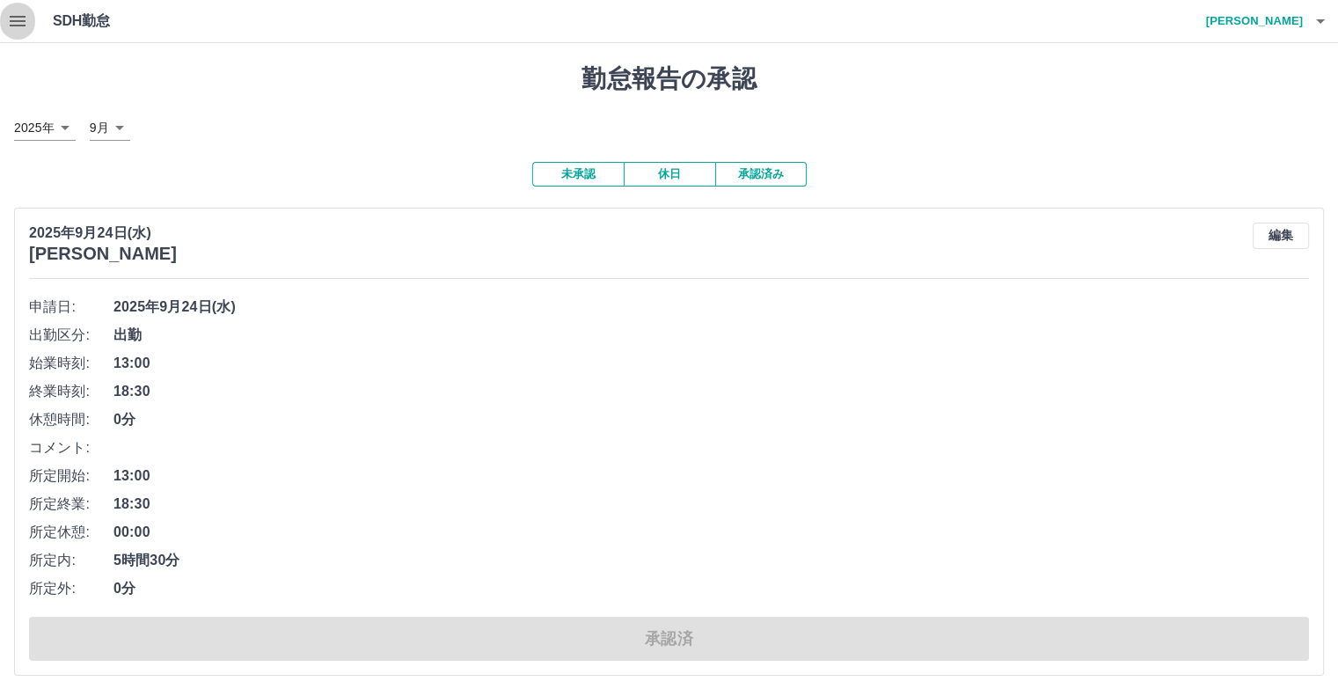
click at [18, 20] on icon "button" at bounding box center [18, 21] width 16 height 11
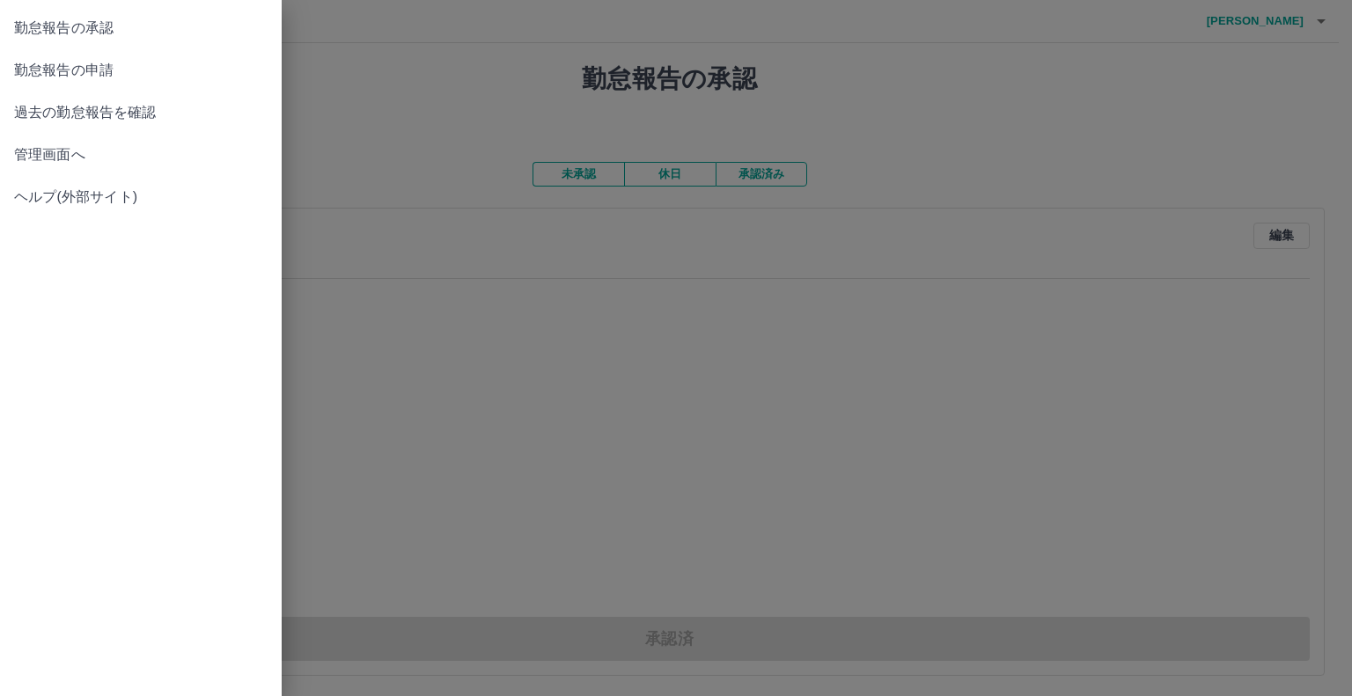
click at [84, 70] on span "勤怠報告の申請" at bounding box center [140, 70] width 253 height 21
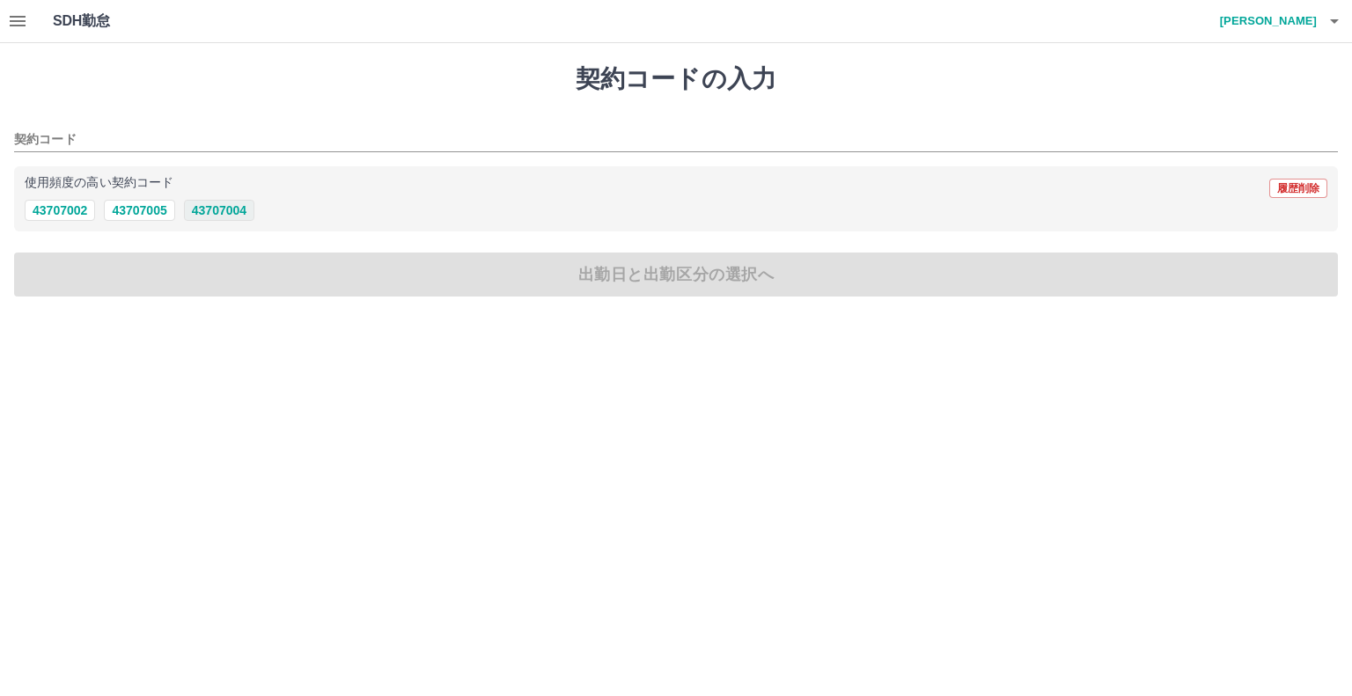
click at [226, 213] on button "43707004" at bounding box center [219, 210] width 70 height 21
type input "********"
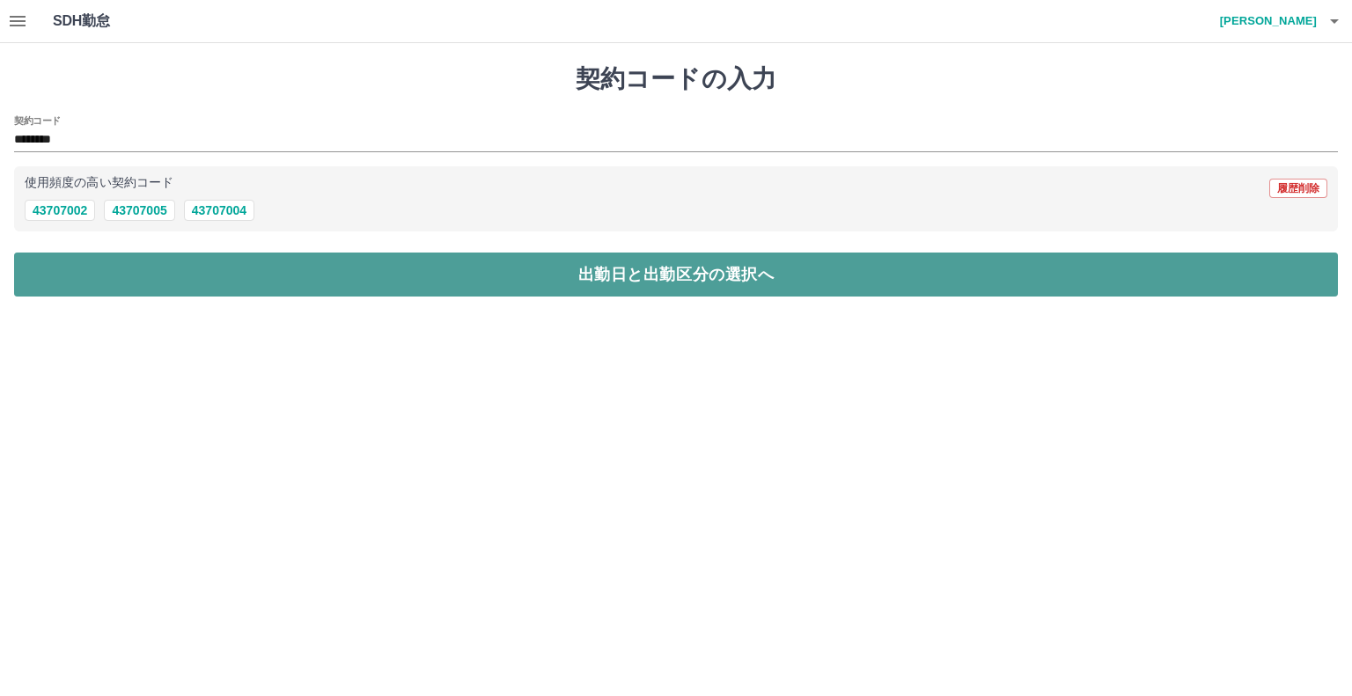
click at [347, 284] on button "出勤日と出勤区分の選択へ" at bounding box center [675, 275] width 1323 height 44
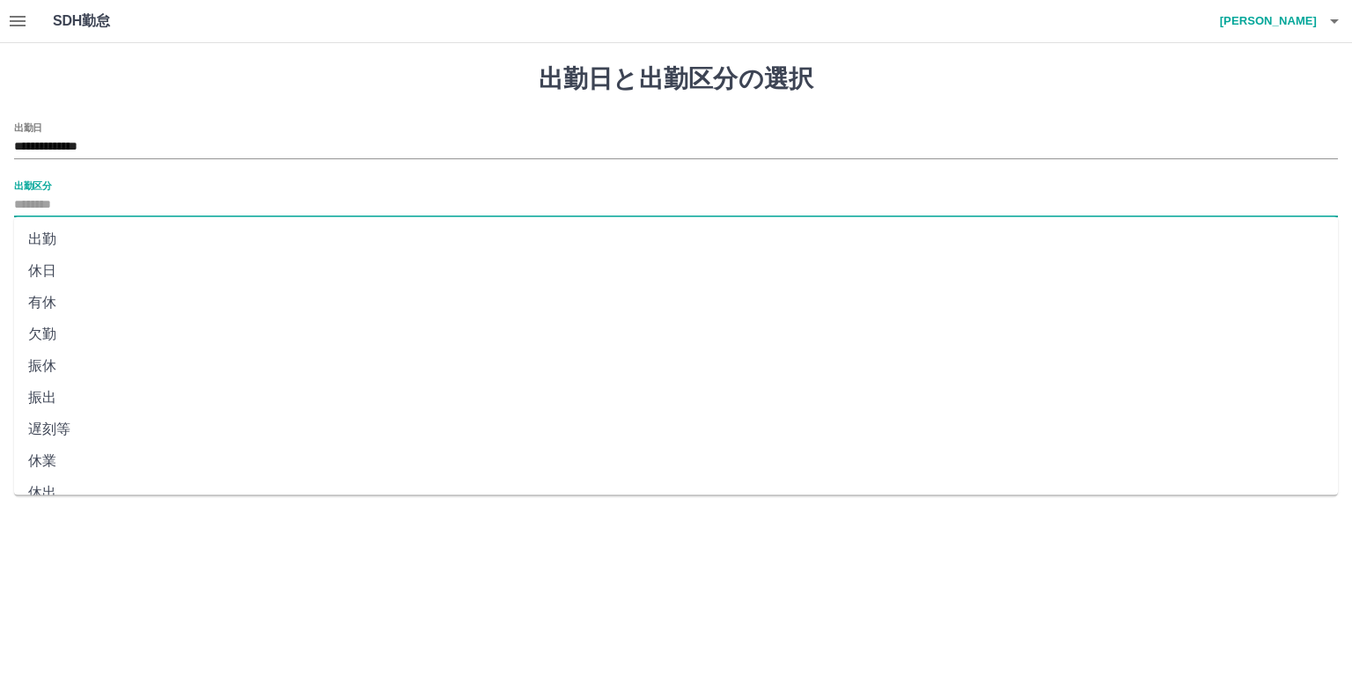
click at [27, 205] on input "出勤区分" at bounding box center [675, 205] width 1323 height 22
click at [46, 237] on li "出勤" at bounding box center [675, 239] width 1323 height 32
type input "**"
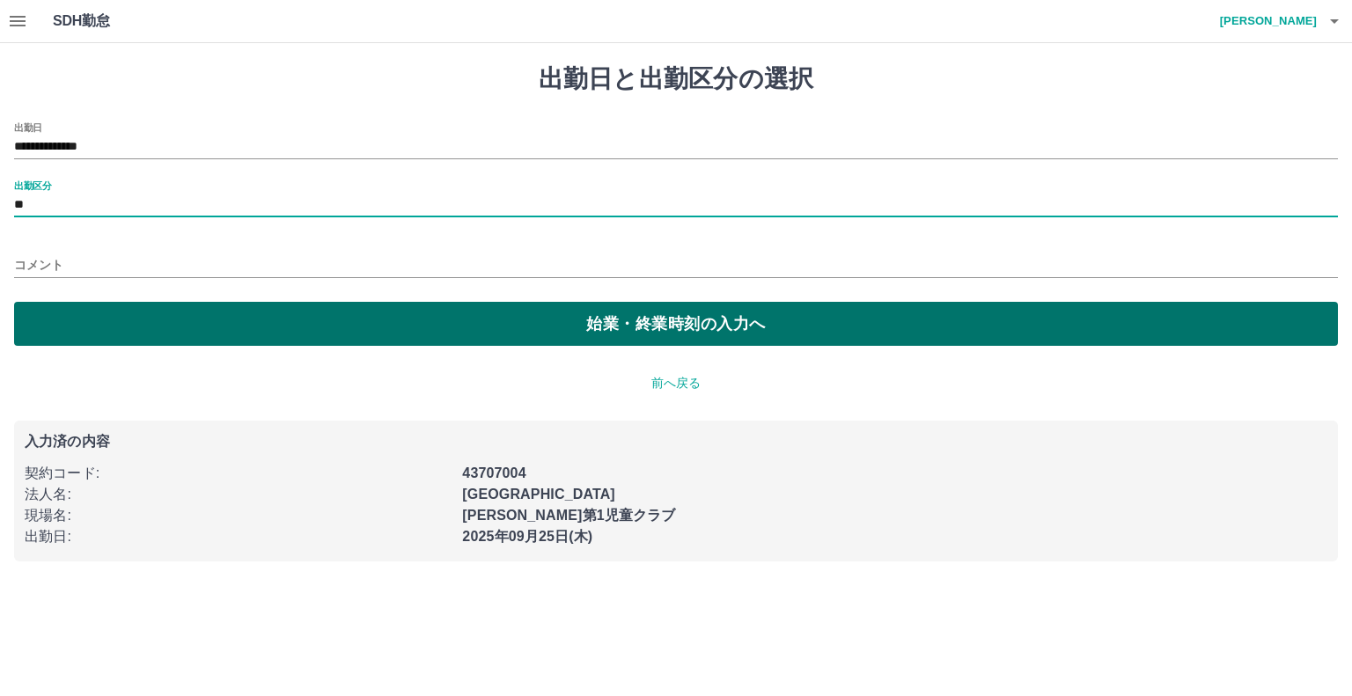
click at [507, 317] on button "始業・終業時刻の入力へ" at bounding box center [675, 324] width 1323 height 44
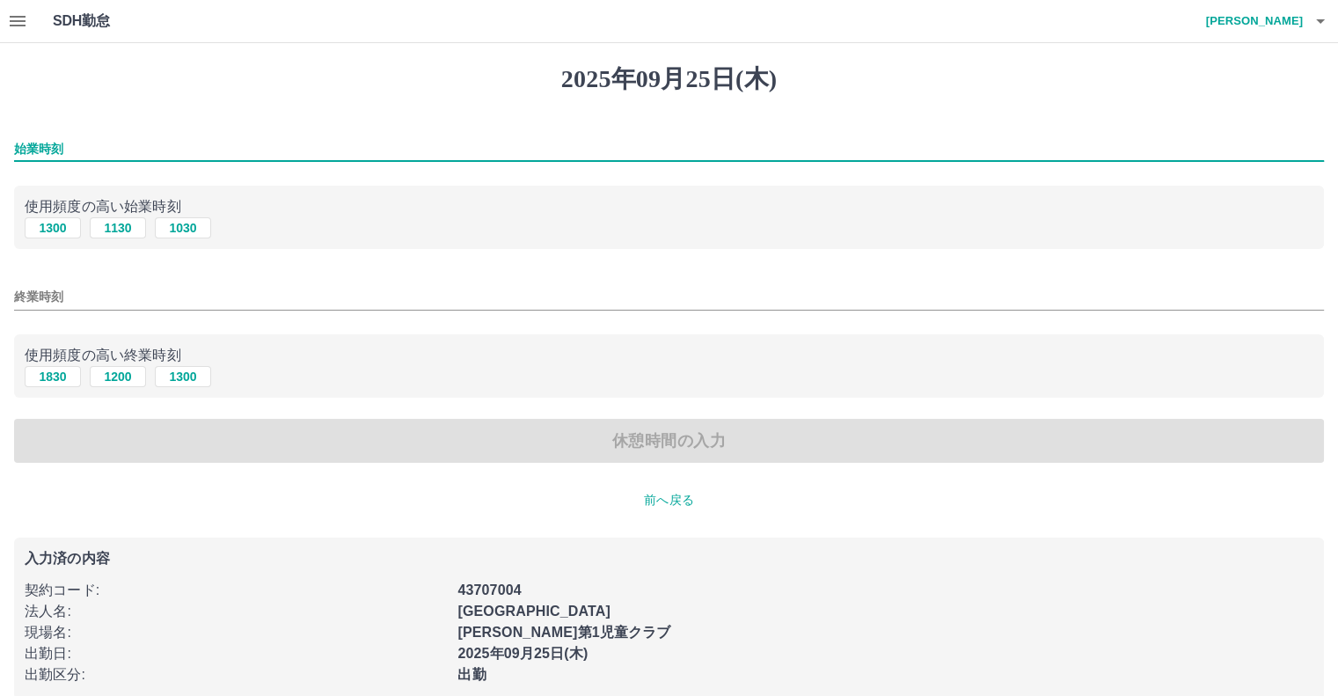
click at [62, 145] on input "始業時刻" at bounding box center [669, 149] width 1310 height 26
type input "****"
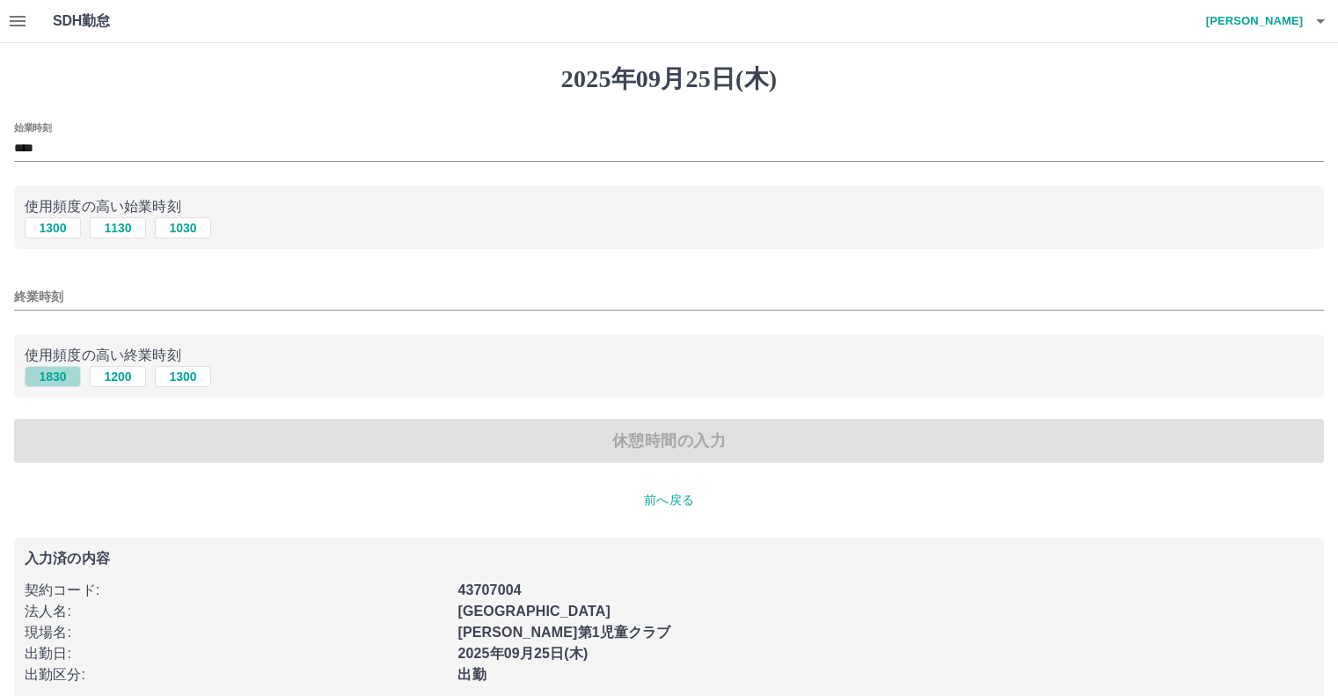
click at [49, 376] on button "1830" at bounding box center [53, 376] width 56 height 21
type input "****"
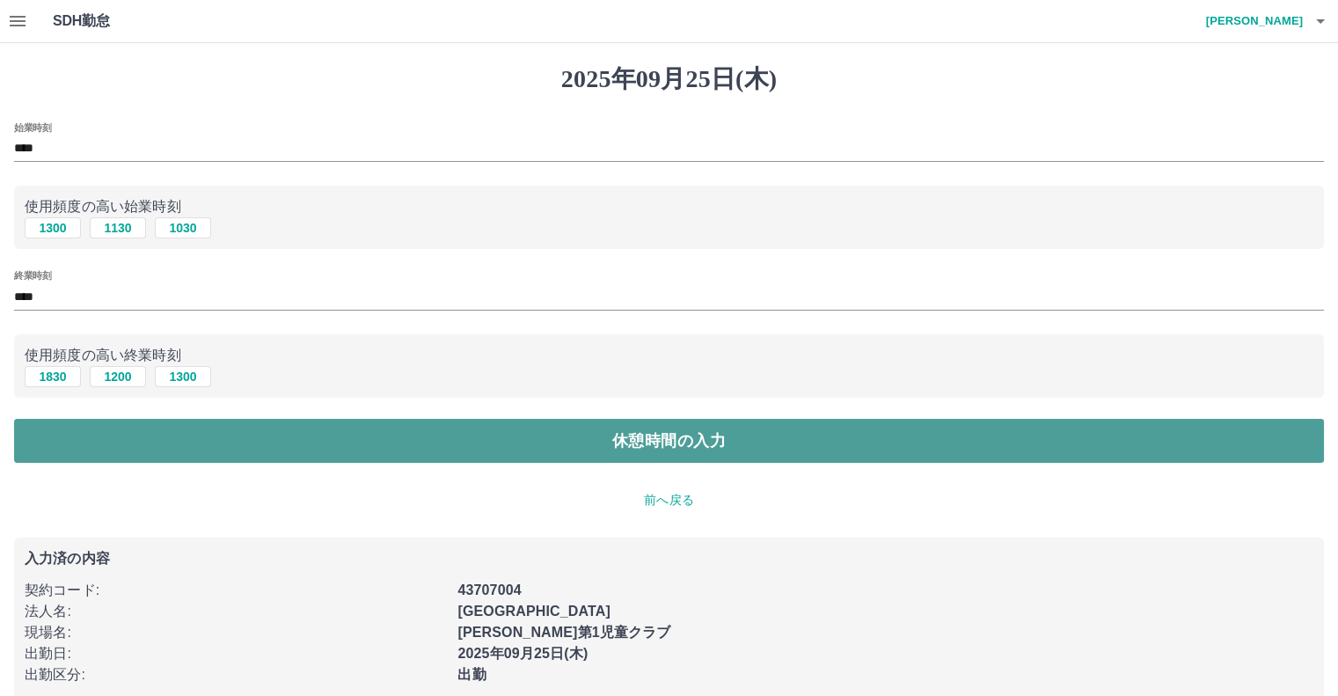
click at [450, 443] on button "休憩時間の入力" at bounding box center [669, 441] width 1310 height 44
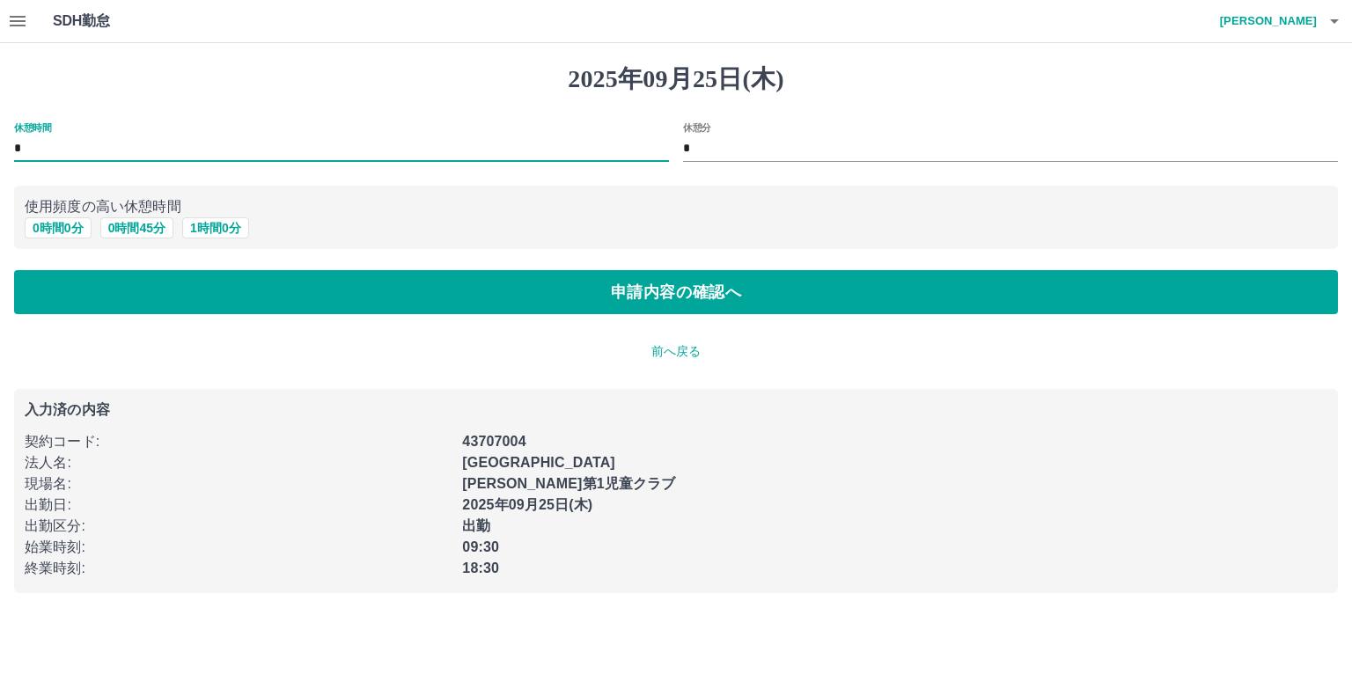
click at [60, 147] on input "*" at bounding box center [341, 149] width 655 height 26
type input "*"
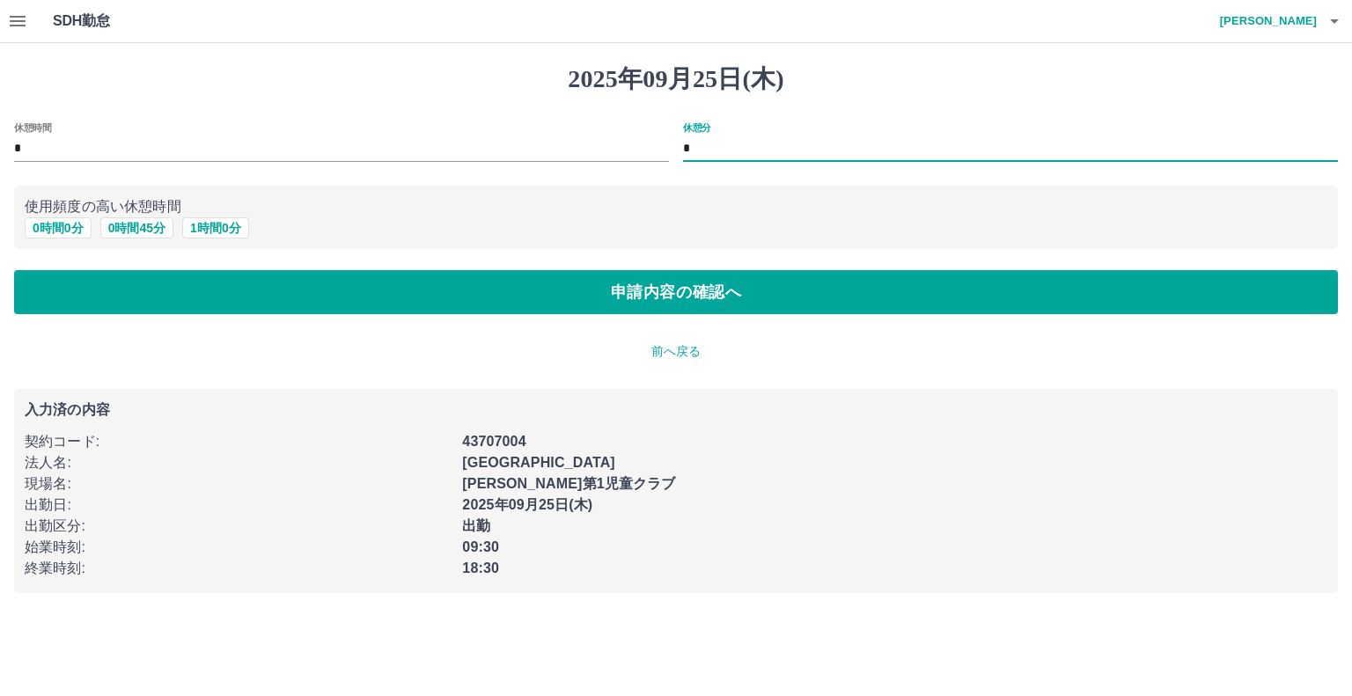
click at [740, 149] on input "*" at bounding box center [1010, 149] width 655 height 26
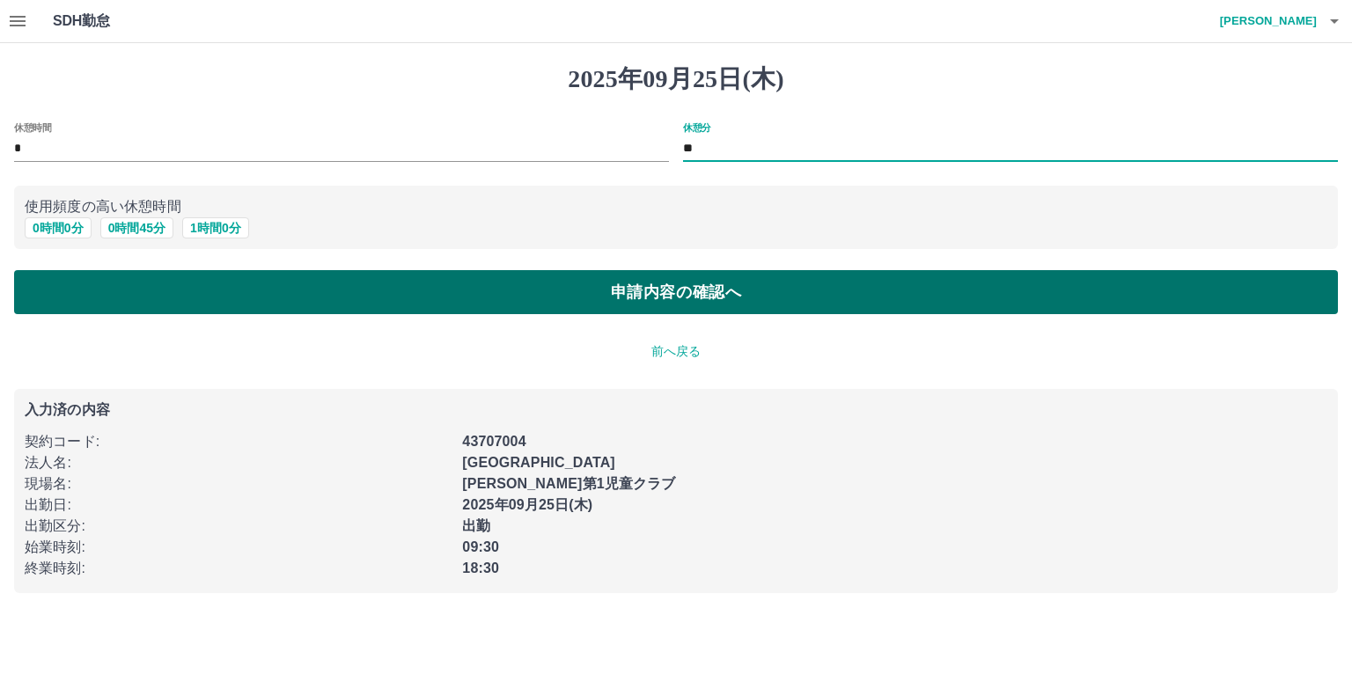
type input "**"
click at [536, 288] on button "申請内容の確認へ" at bounding box center [675, 292] width 1323 height 44
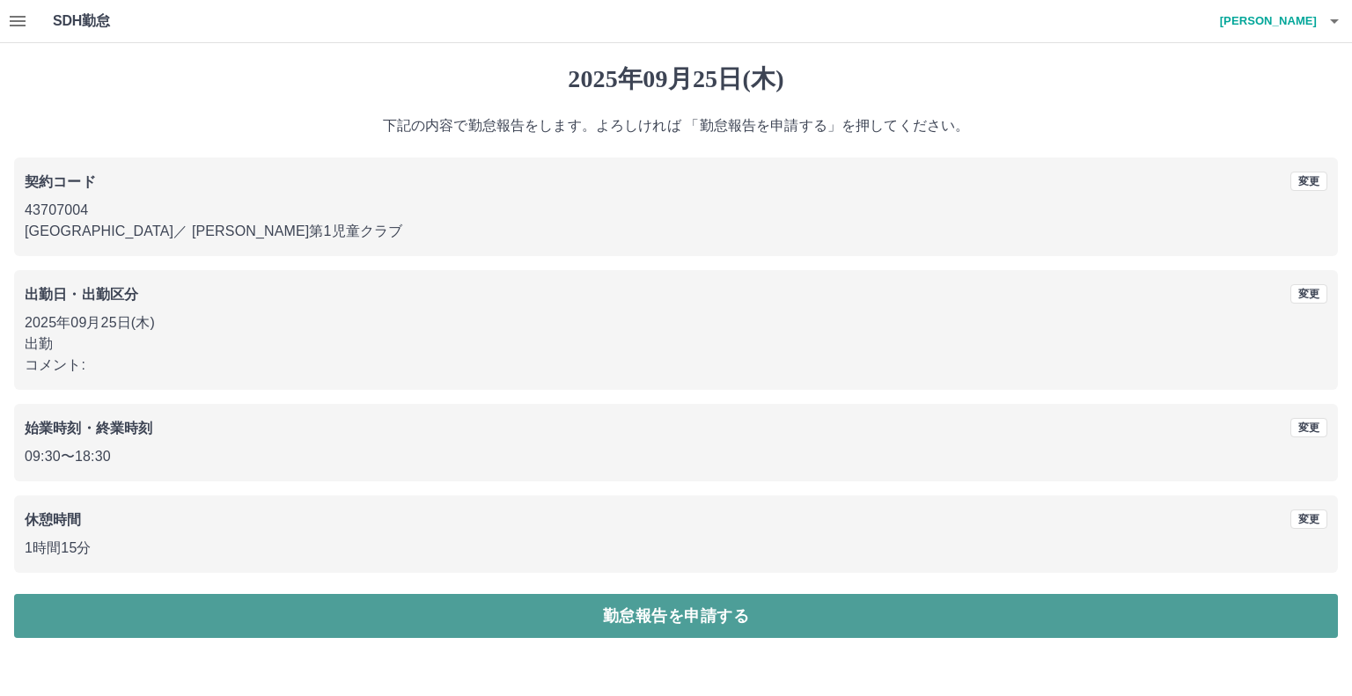
click at [685, 613] on button "勤怠報告を申請する" at bounding box center [675, 616] width 1323 height 44
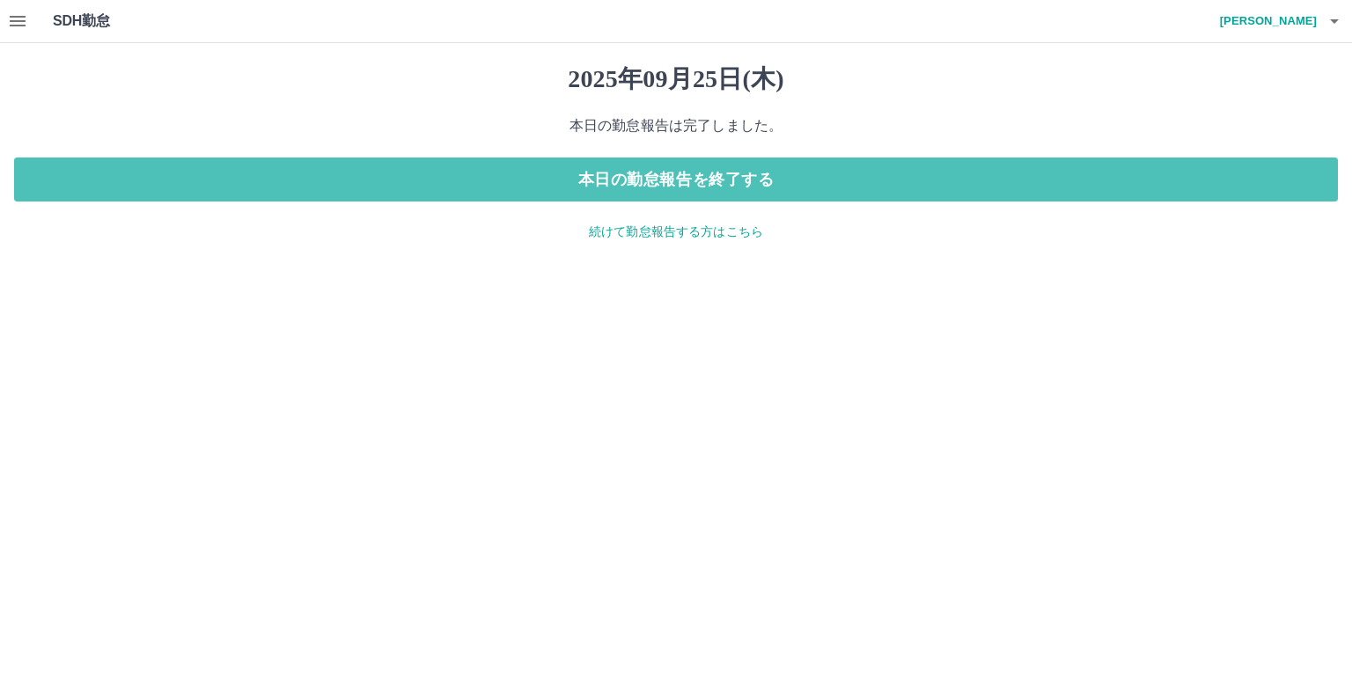
drag, startPoint x: 703, startPoint y: 172, endPoint x: 704, endPoint y: 126, distance: 45.8
click at [704, 161] on button "本日の勤怠報告を終了する" at bounding box center [675, 179] width 1323 height 44
